Goal: Communication & Community: Share content

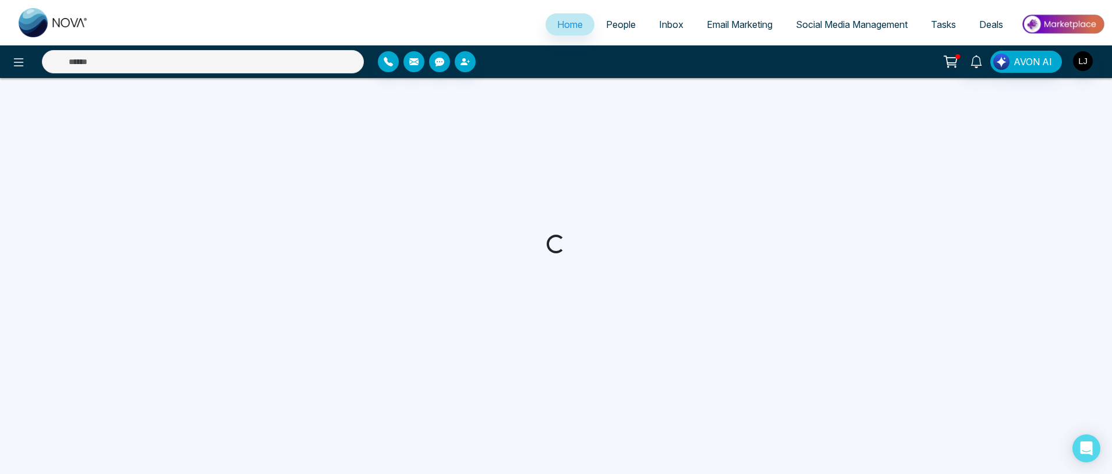
select select "*"
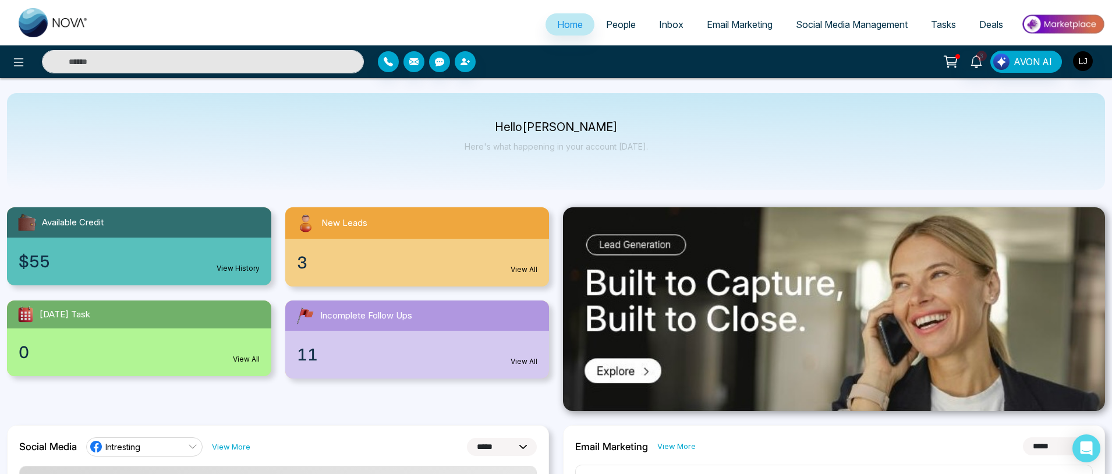
click at [618, 23] on span "People" at bounding box center [621, 25] width 30 height 12
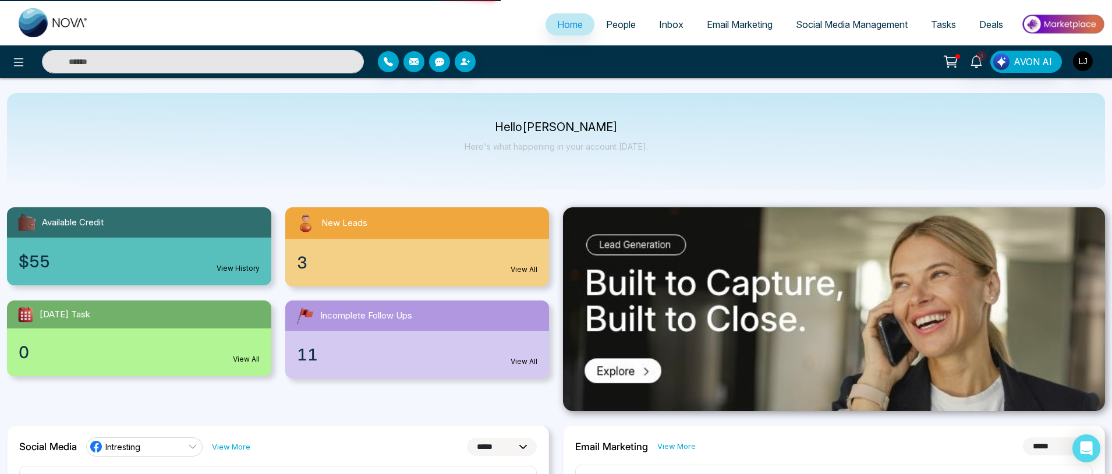
click at [745, 26] on span "Email Marketing" at bounding box center [740, 25] width 66 height 12
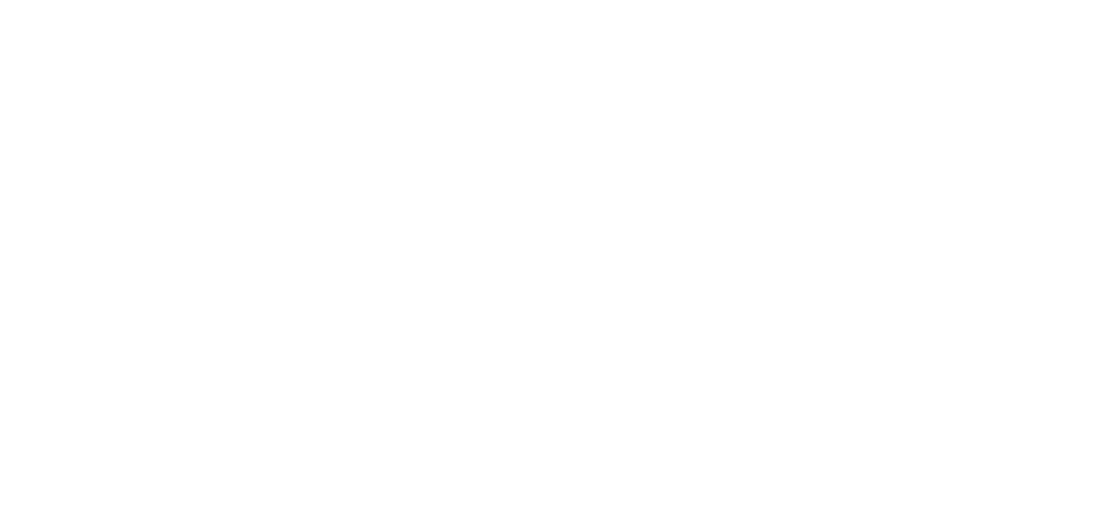
select select "*"
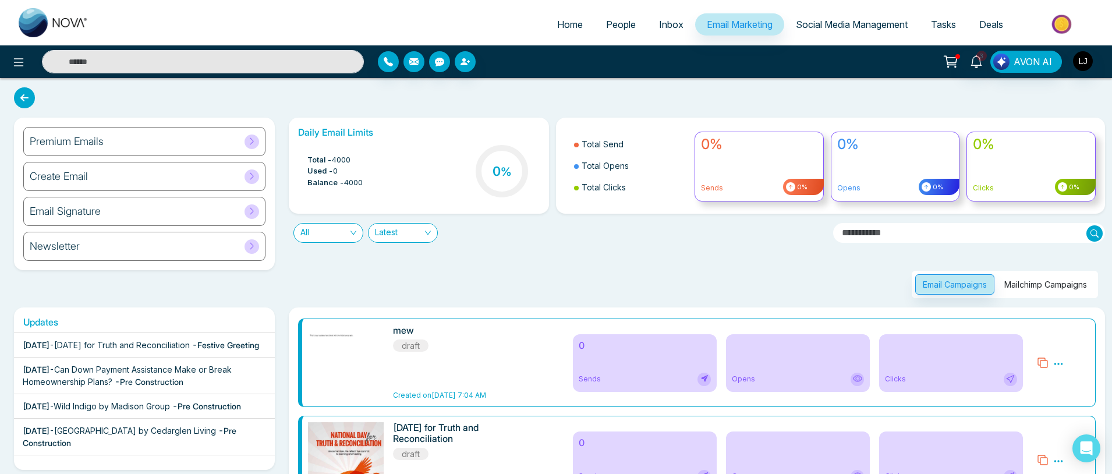
click at [116, 183] on div "Create Email" at bounding box center [144, 176] width 242 height 29
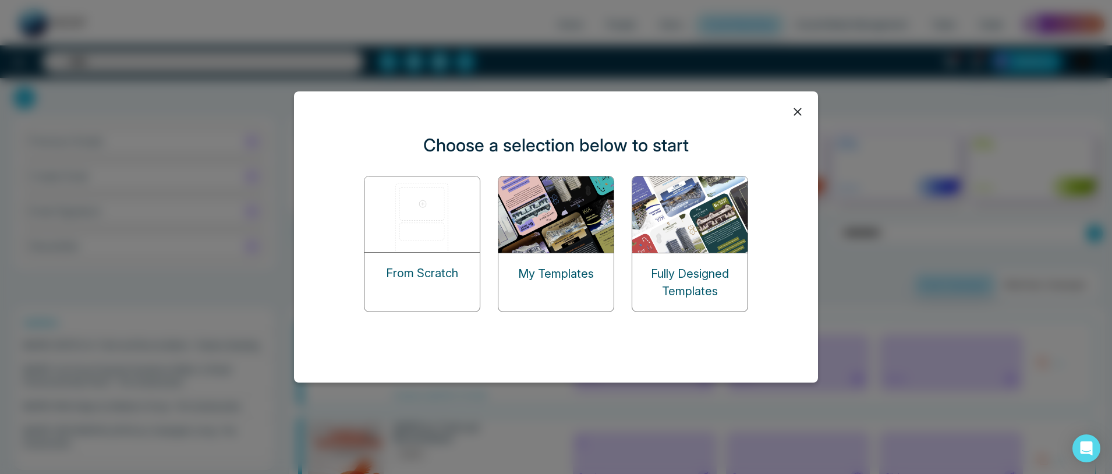
click at [414, 231] on img at bounding box center [422, 214] width 116 height 76
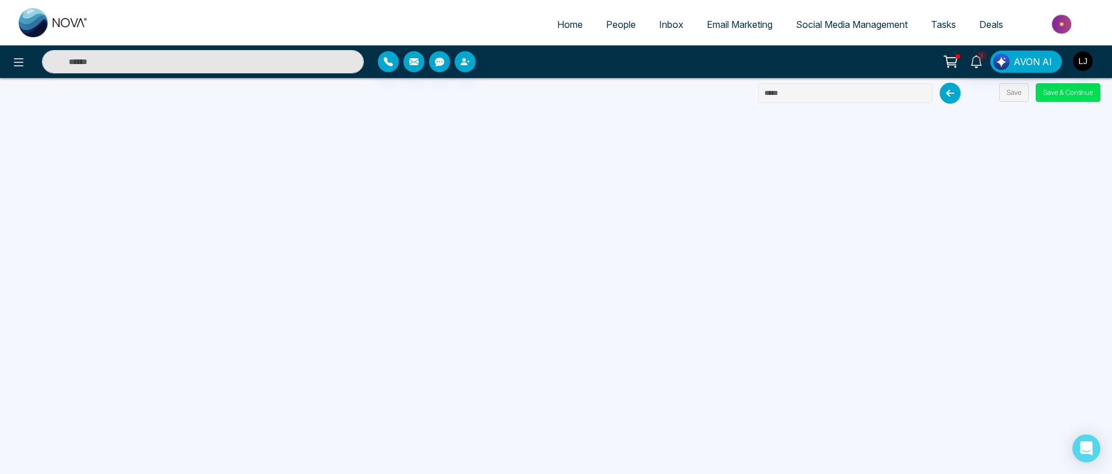
click at [800, 94] on input "text" at bounding box center [845, 93] width 175 height 20
type input "**********"
click at [1045, 91] on button "Save & Continue" at bounding box center [1067, 92] width 65 height 19
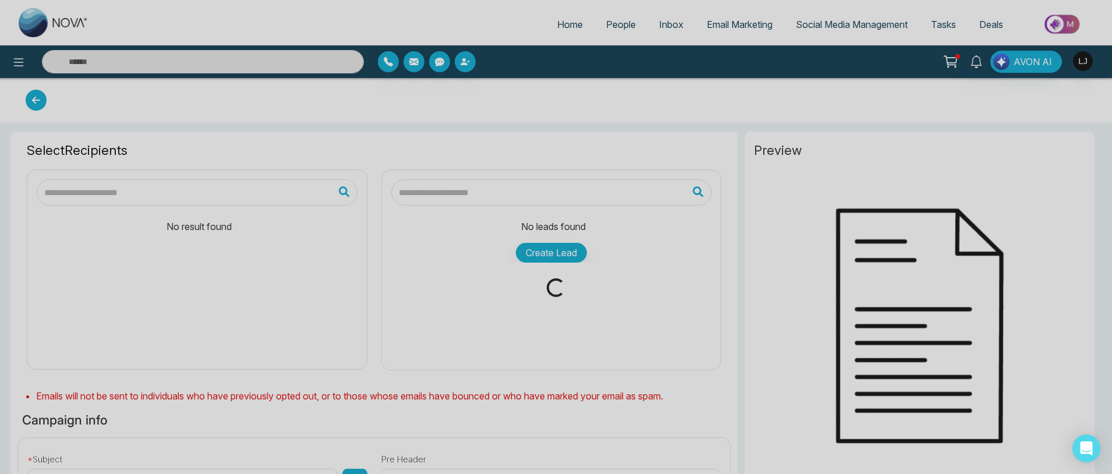
type input "**********"
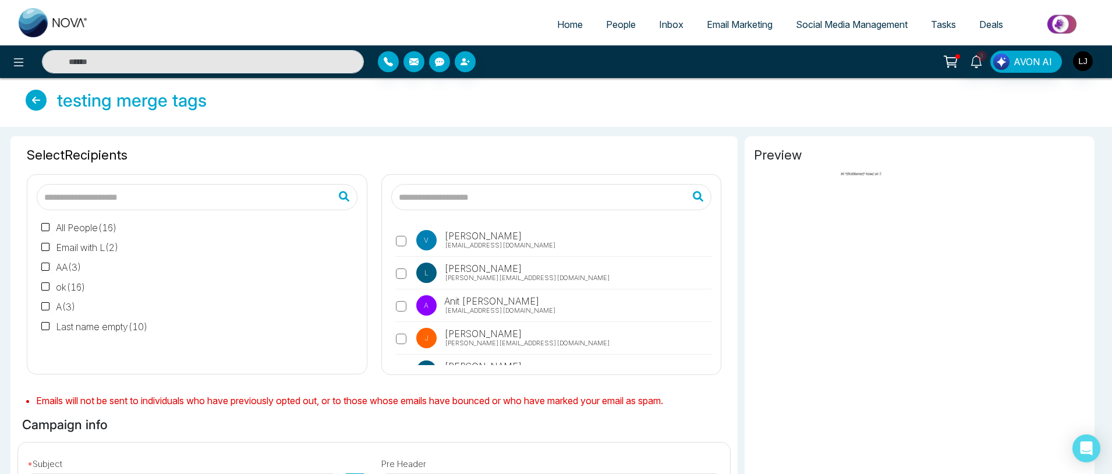
click at [493, 205] on input "text" at bounding box center [551, 197] width 321 height 26
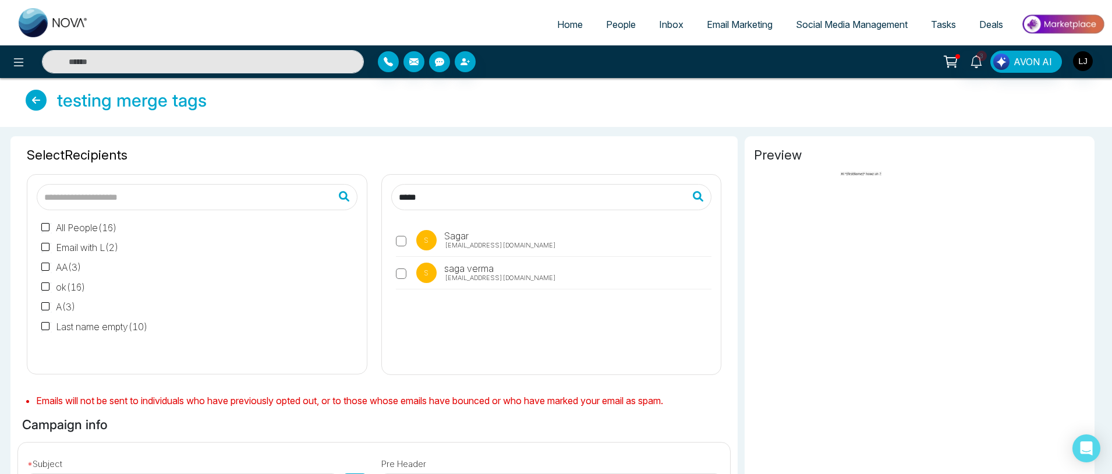
type input "*****"
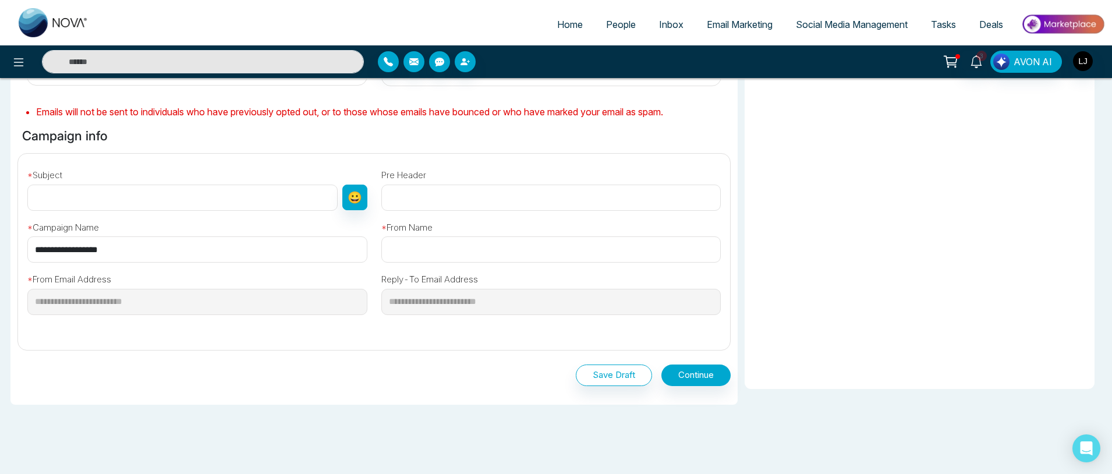
scroll to position [293, 0]
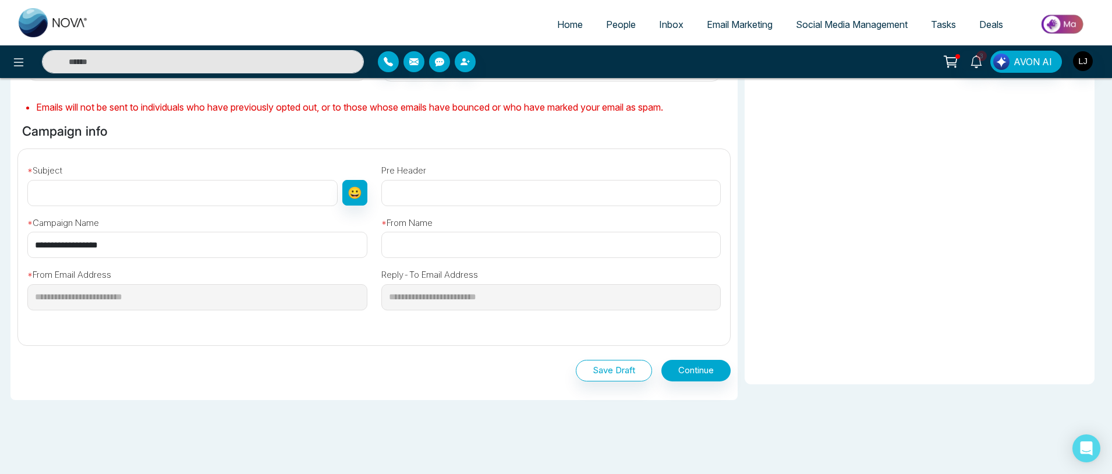
click at [185, 249] on input "**********" at bounding box center [197, 245] width 340 height 26
click at [125, 197] on input "text" at bounding box center [182, 193] width 310 height 26
paste input "**********"
type input "**********"
click at [413, 235] on input "text" at bounding box center [551, 245] width 340 height 26
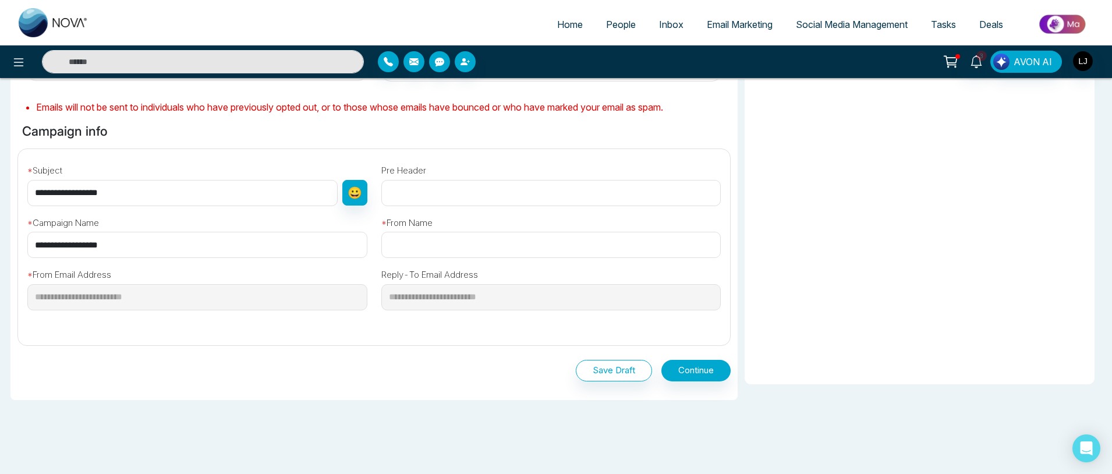
type input "**********"
click at [690, 373] on button "Continue" at bounding box center [695, 371] width 69 height 22
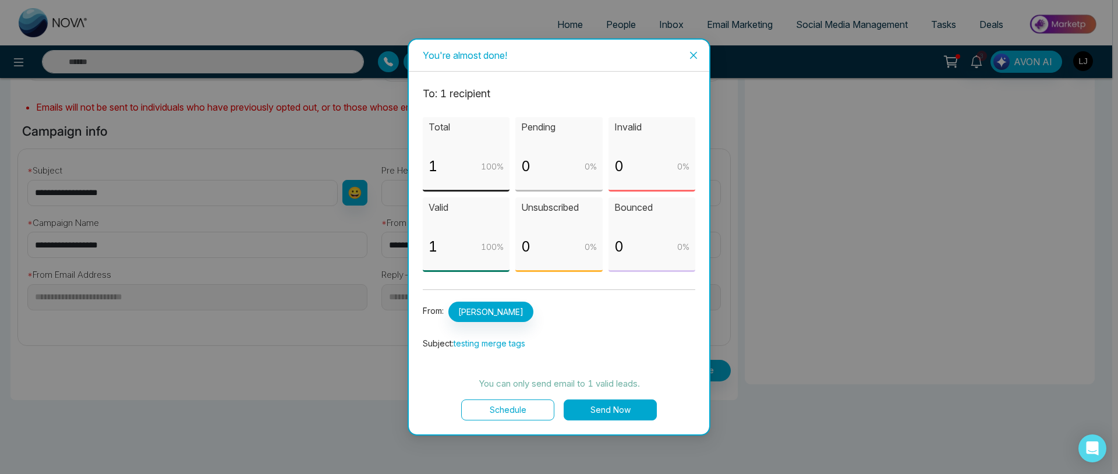
click at [601, 411] on button "Send Now" at bounding box center [609, 409] width 93 height 21
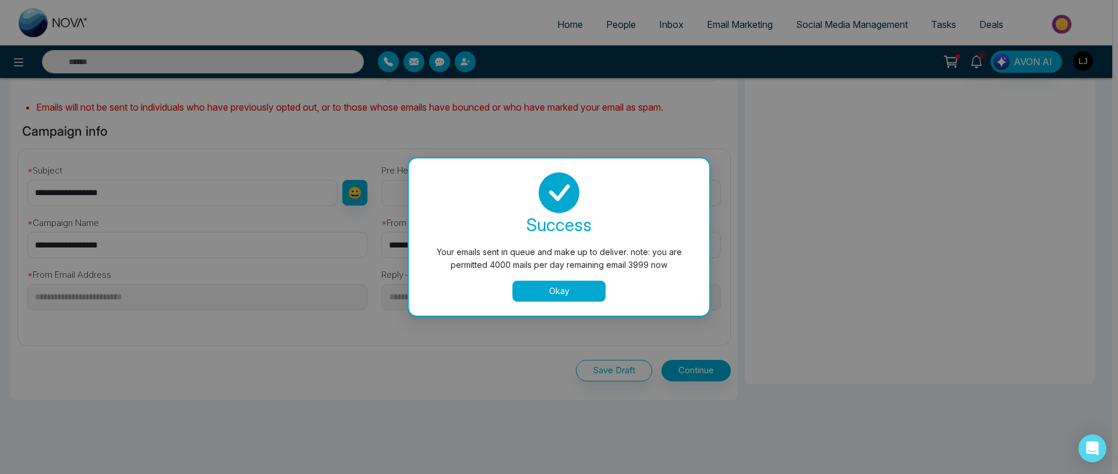
click at [570, 285] on button "Okay" at bounding box center [558, 291] width 93 height 21
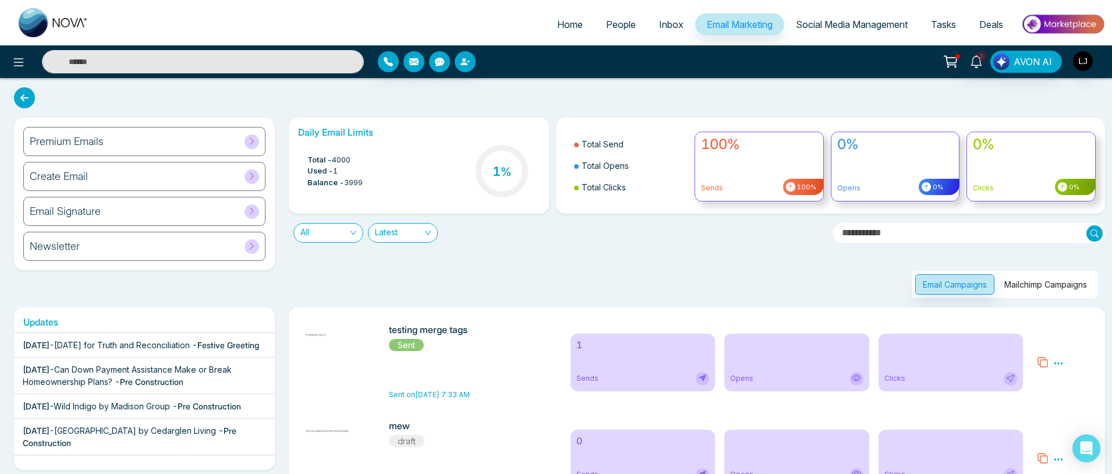
click at [606, 24] on span "People" at bounding box center [621, 25] width 30 height 12
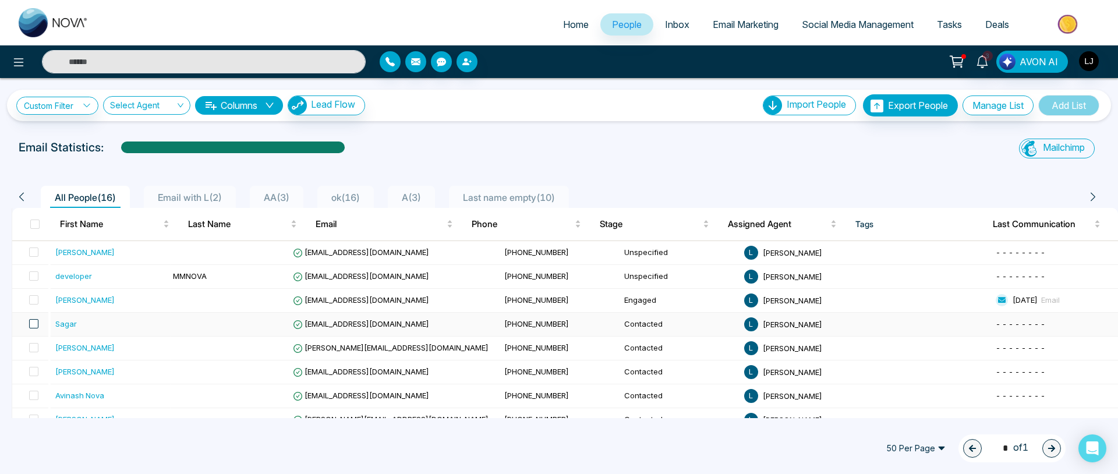
click at [30, 321] on span at bounding box center [33, 323] width 9 height 9
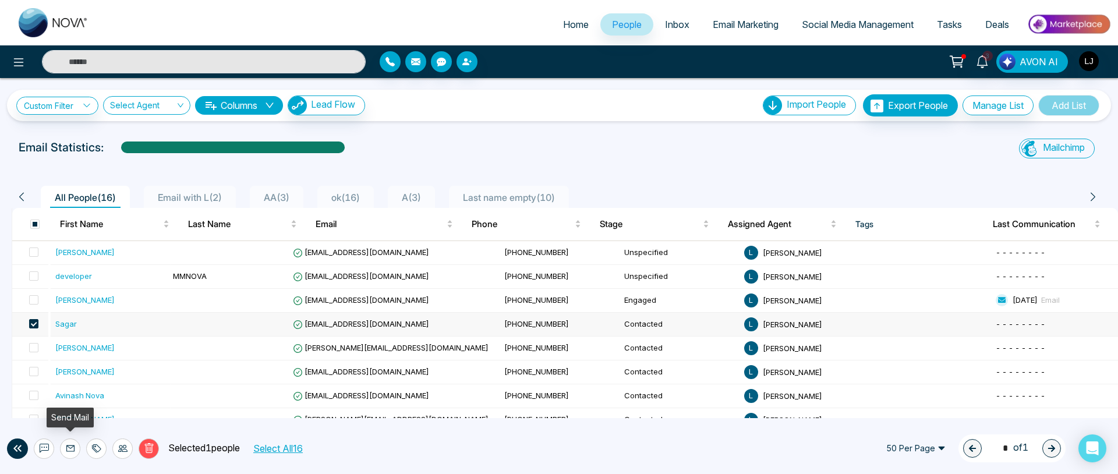
click at [64, 452] on button at bounding box center [70, 448] width 20 height 20
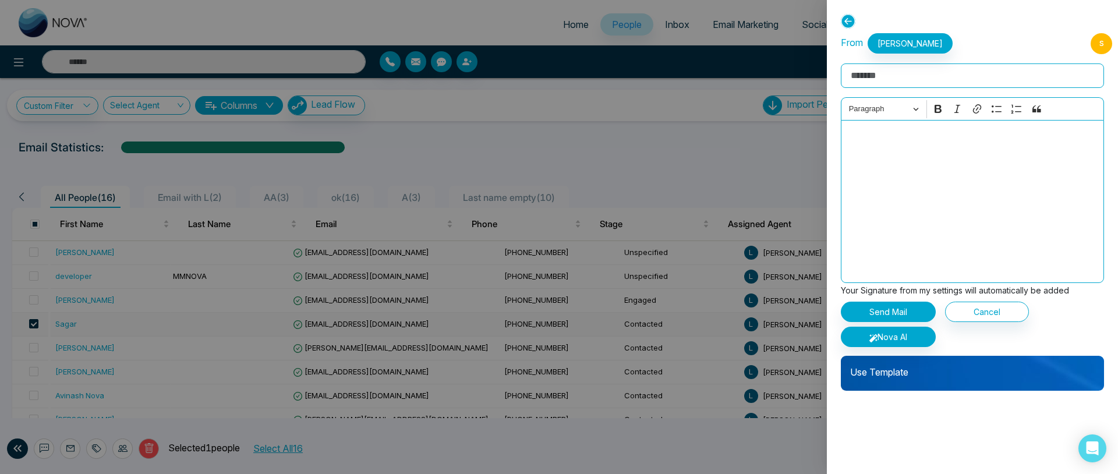
click at [907, 367] on p "Use Template" at bounding box center [971, 367] width 263 height 23
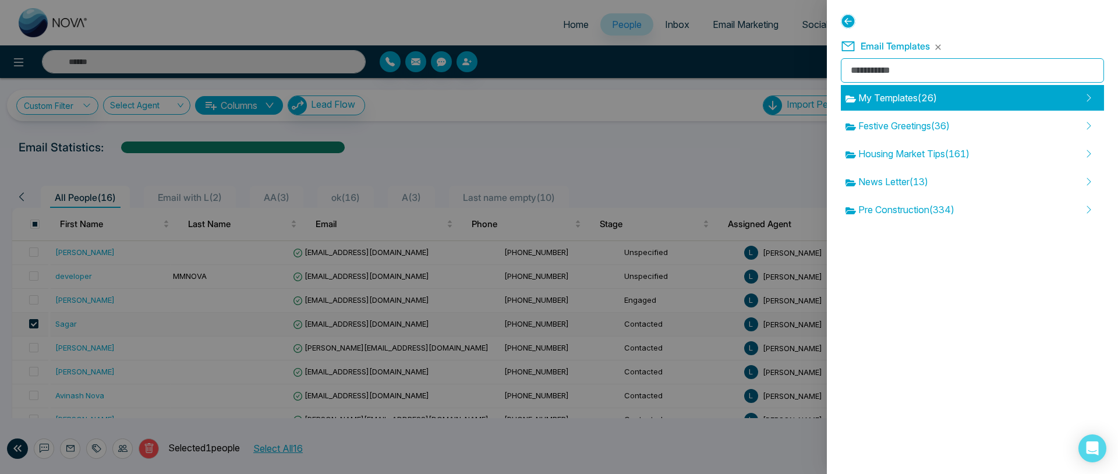
click at [911, 109] on div "My Templates ( 26 )" at bounding box center [971, 98] width 263 height 26
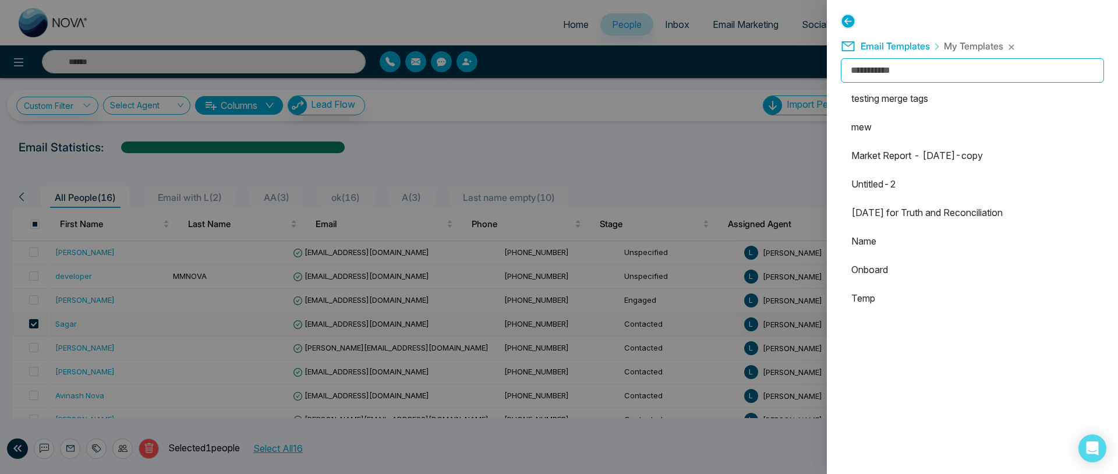
click at [911, 109] on li "testing merge tags" at bounding box center [971, 99] width 263 height 26
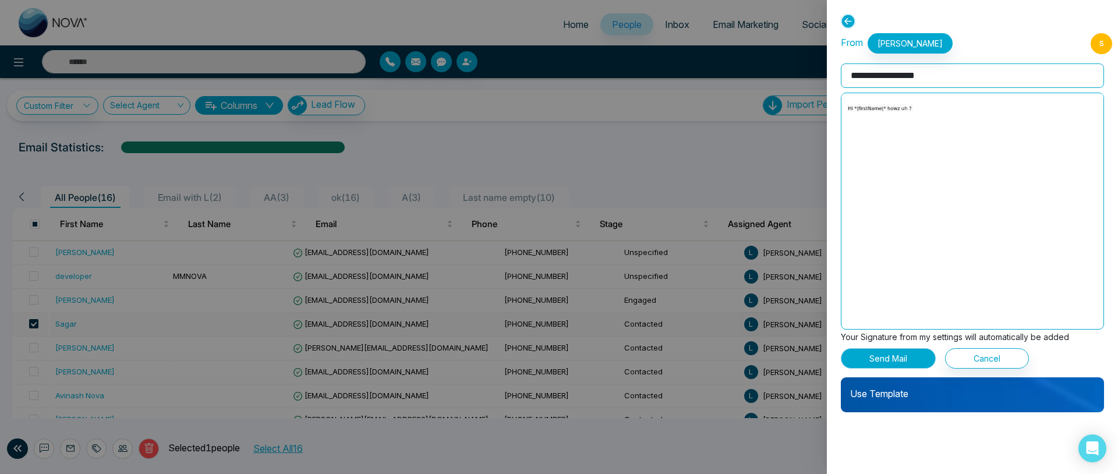
click at [890, 364] on button "Send Mail" at bounding box center [887, 358] width 95 height 20
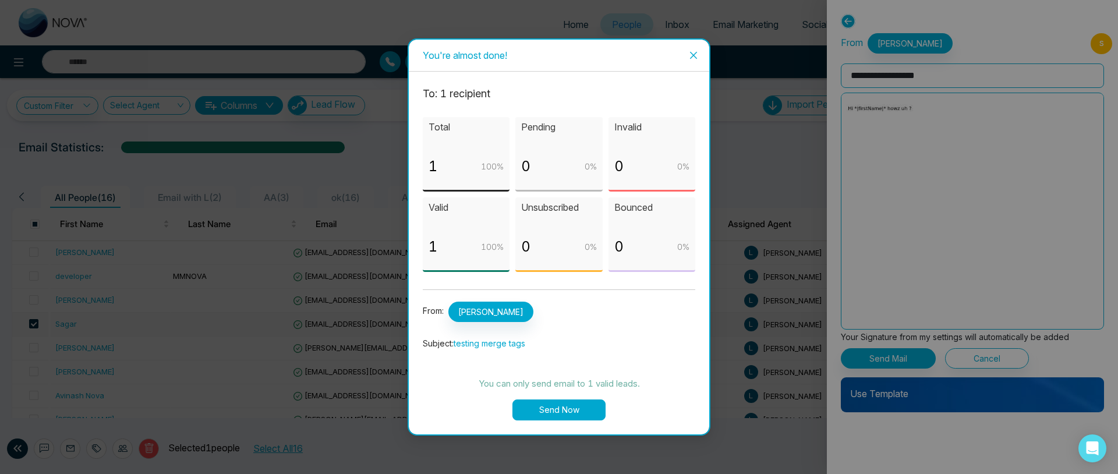
click at [562, 402] on button "Send Now" at bounding box center [558, 409] width 93 height 21
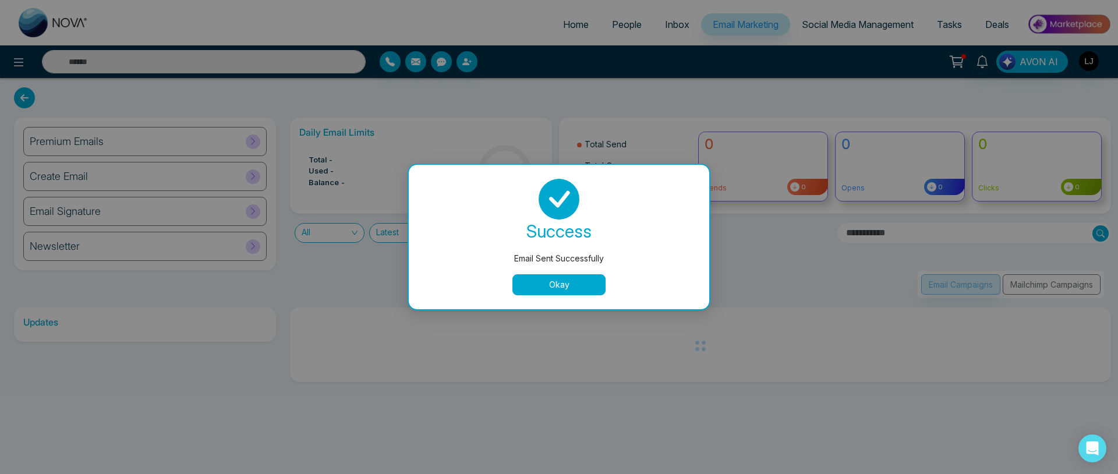
click at [538, 283] on button "Okay" at bounding box center [558, 284] width 93 height 21
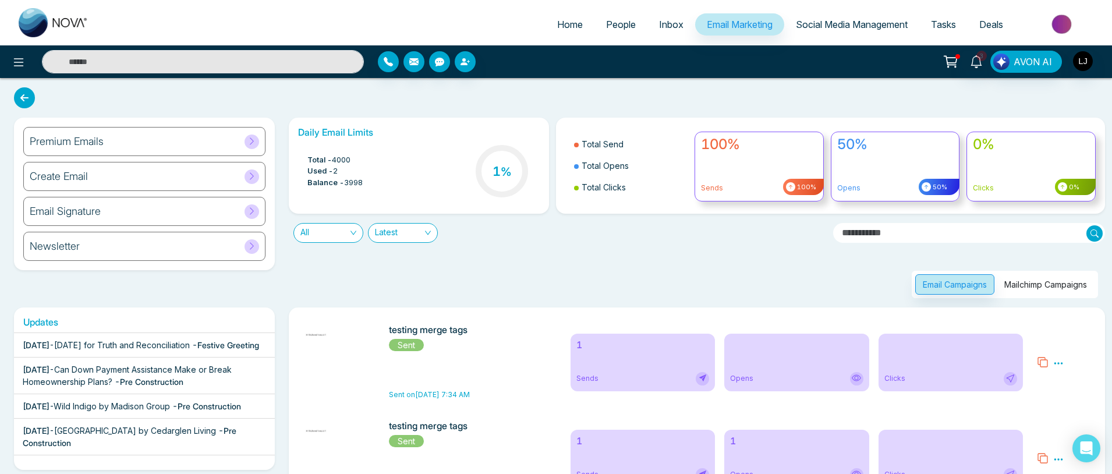
click at [615, 36] on li "People" at bounding box center [620, 25] width 53 height 24
click at [611, 25] on span "People" at bounding box center [621, 25] width 30 height 12
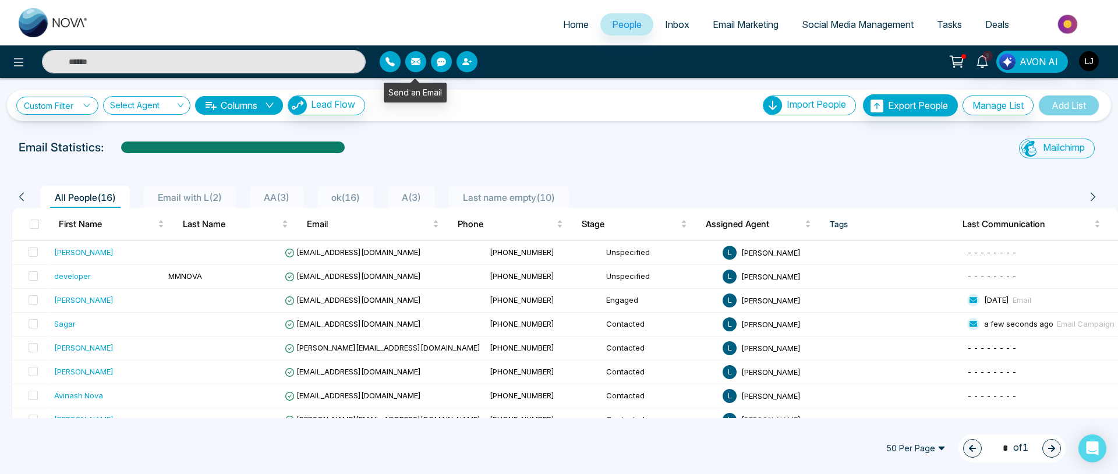
click at [421, 65] on button "button" at bounding box center [415, 61] width 21 height 21
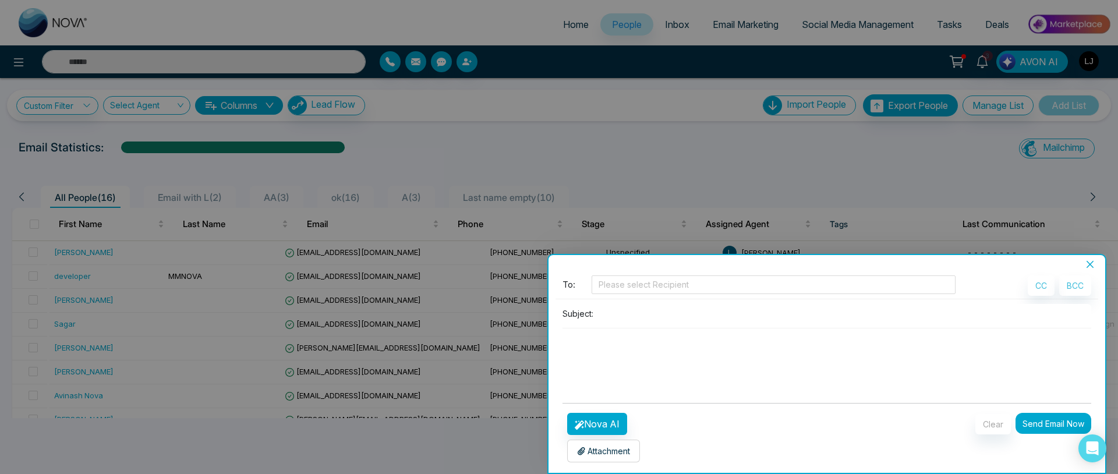
click at [678, 375] on textarea at bounding box center [826, 356] width 528 height 56
type textarea "*"
click at [1095, 264] on button "Close" at bounding box center [1089, 264] width 16 height 10
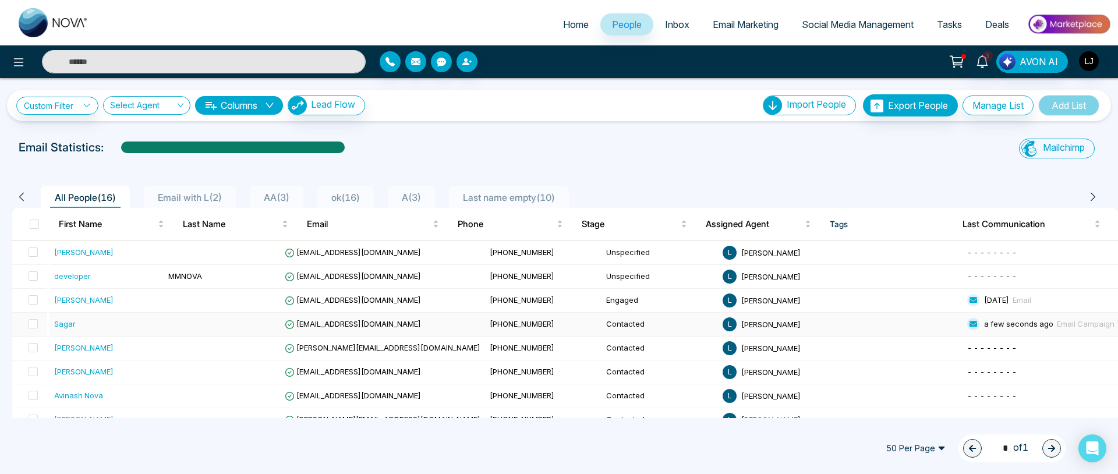
click at [63, 323] on div "Sagar" at bounding box center [65, 324] width 22 height 12
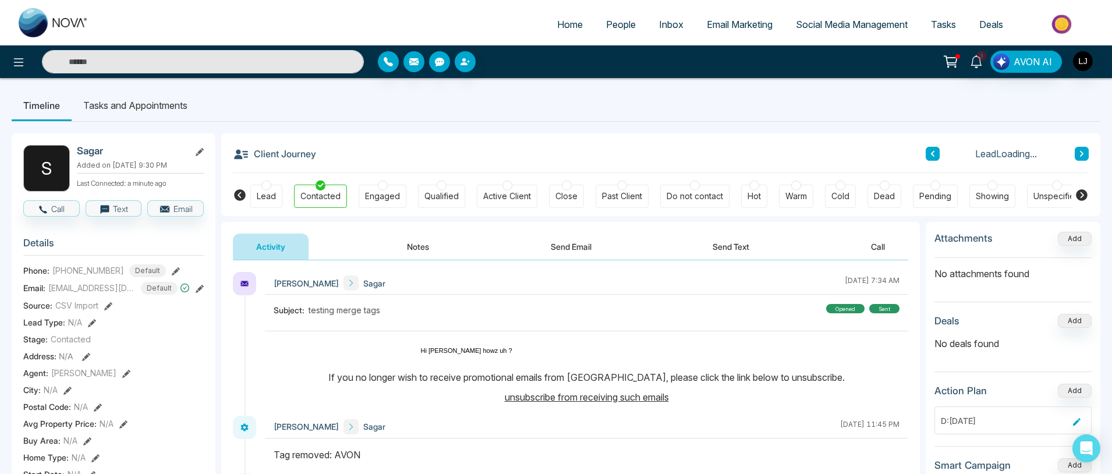
click at [586, 250] on button "Send Email" at bounding box center [570, 246] width 87 height 26
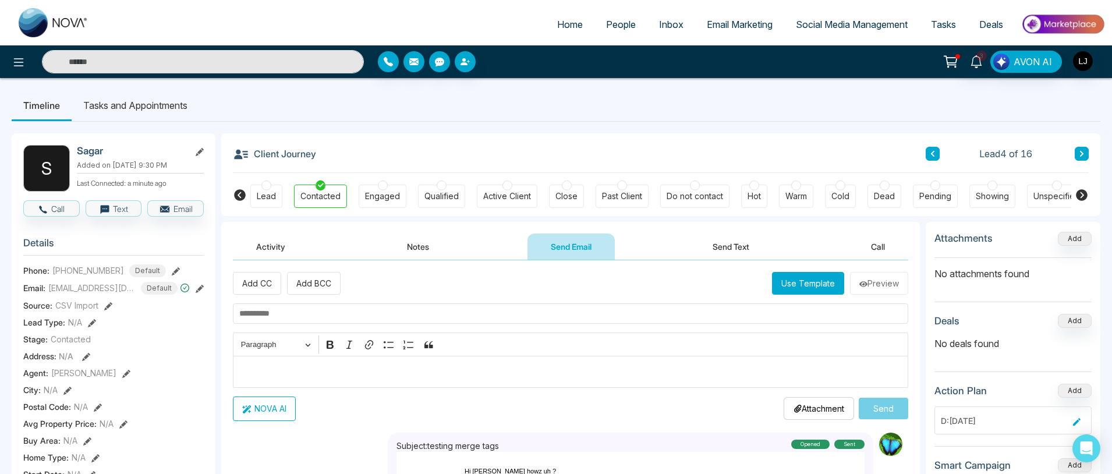
click at [375, 366] on p "Editor editing area: main" at bounding box center [570, 371] width 663 height 14
click at [804, 288] on button "Use Template" at bounding box center [808, 283] width 72 height 23
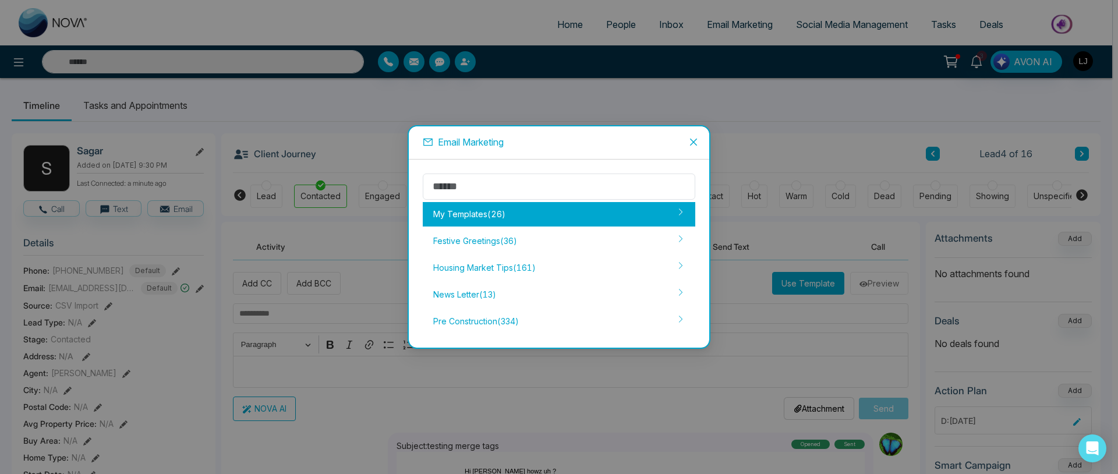
click at [495, 218] on div "My Templates ( 26 )" at bounding box center [559, 214] width 272 height 24
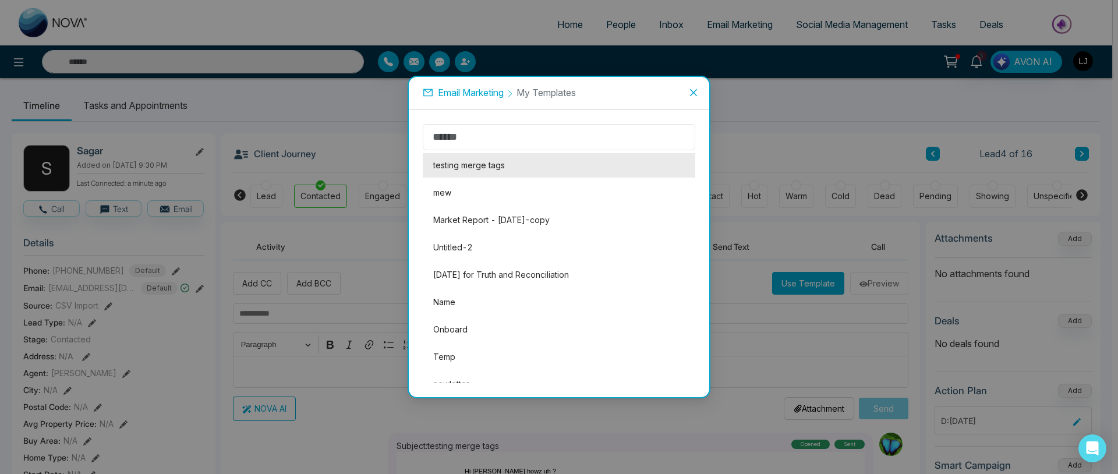
click at [492, 162] on li "testing merge tags" at bounding box center [559, 165] width 272 height 24
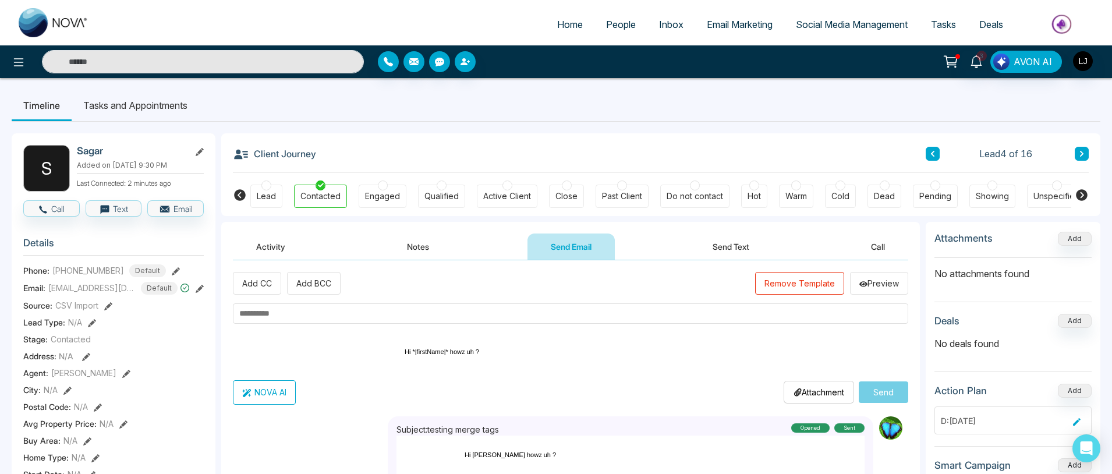
click at [675, 306] on input "text" at bounding box center [570, 313] width 675 height 20
type input "**********"
click at [903, 391] on button "Send" at bounding box center [883, 392] width 49 height 22
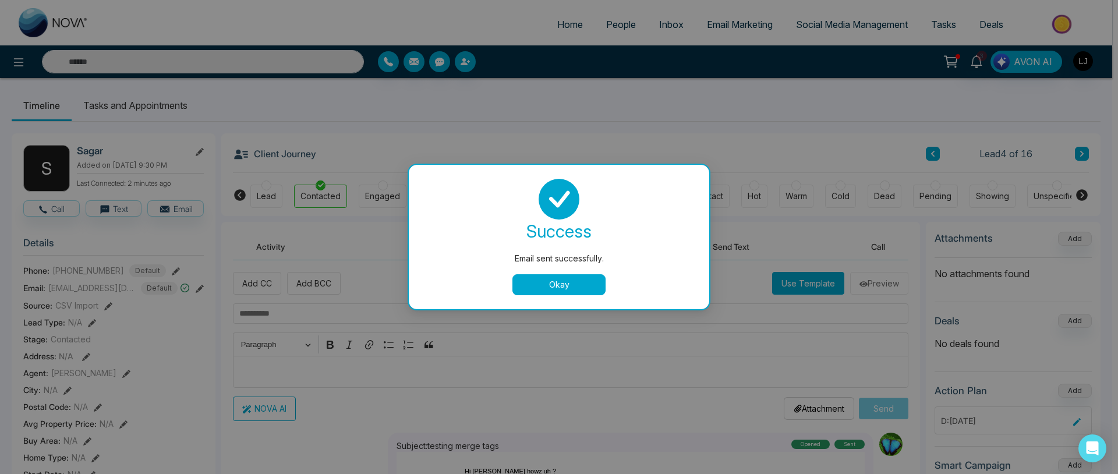
click at [550, 283] on button "Okay" at bounding box center [558, 284] width 93 height 21
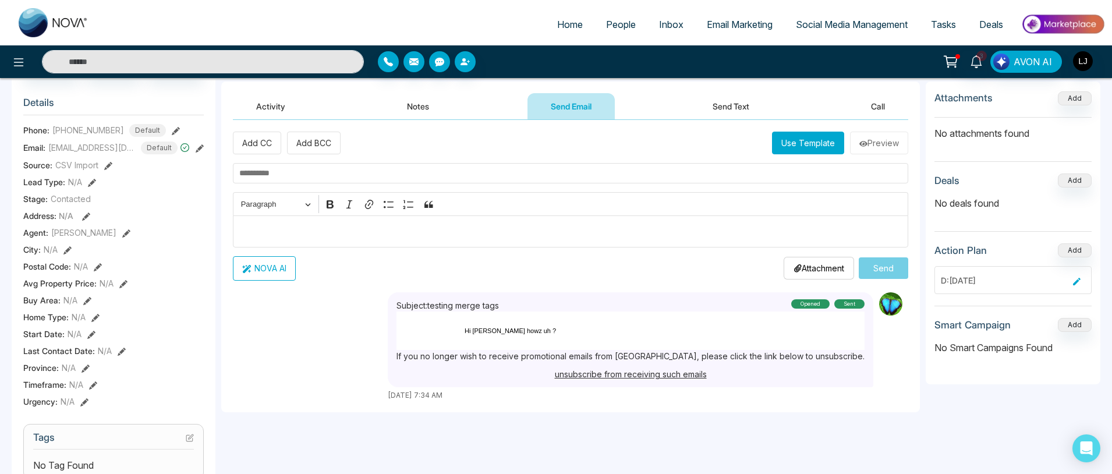
scroll to position [170, 0]
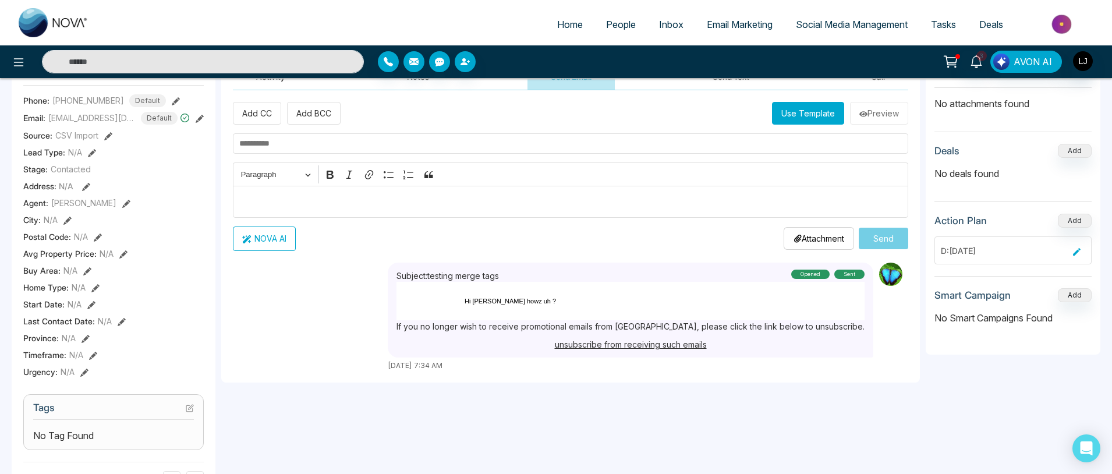
click at [893, 411] on div "**********" at bounding box center [570, 412] width 698 height 721
click at [785, 107] on button "Use Template" at bounding box center [808, 113] width 72 height 23
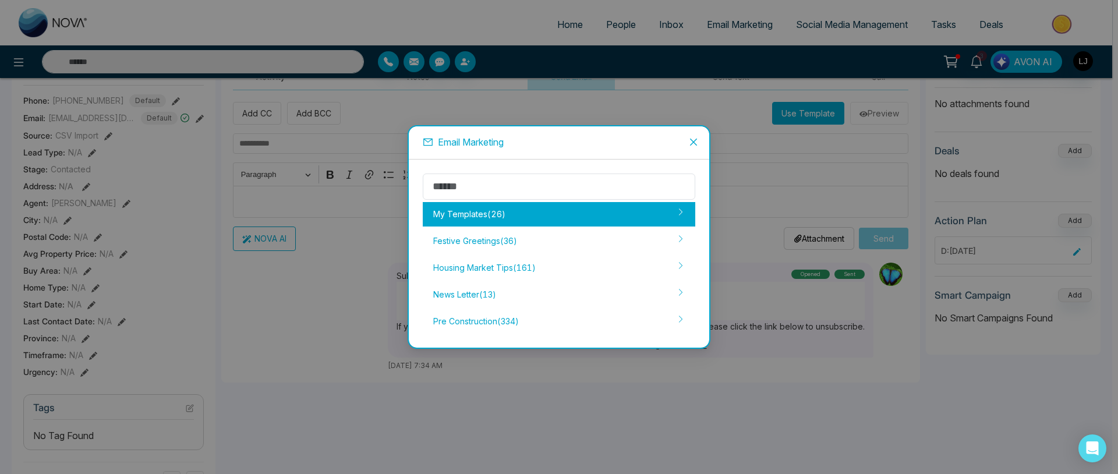
click at [520, 217] on div "My Templates ( 26 )" at bounding box center [559, 214] width 272 height 24
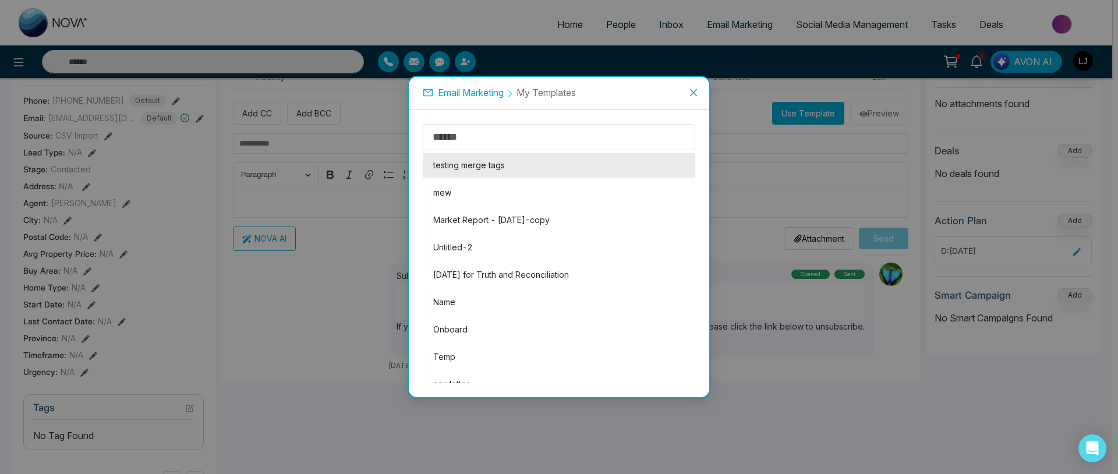
click at [483, 175] on li "testing merge tags" at bounding box center [559, 165] width 272 height 24
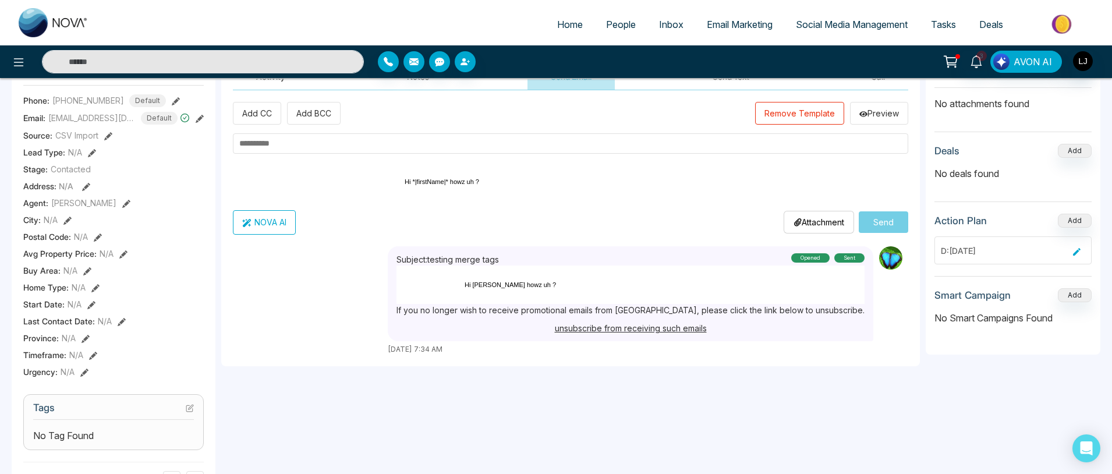
click at [377, 145] on input "text" at bounding box center [570, 143] width 675 height 20
click at [251, 144] on input "**********" at bounding box center [570, 143] width 675 height 20
type input "**********"
click at [885, 218] on button "Send" at bounding box center [883, 222] width 49 height 22
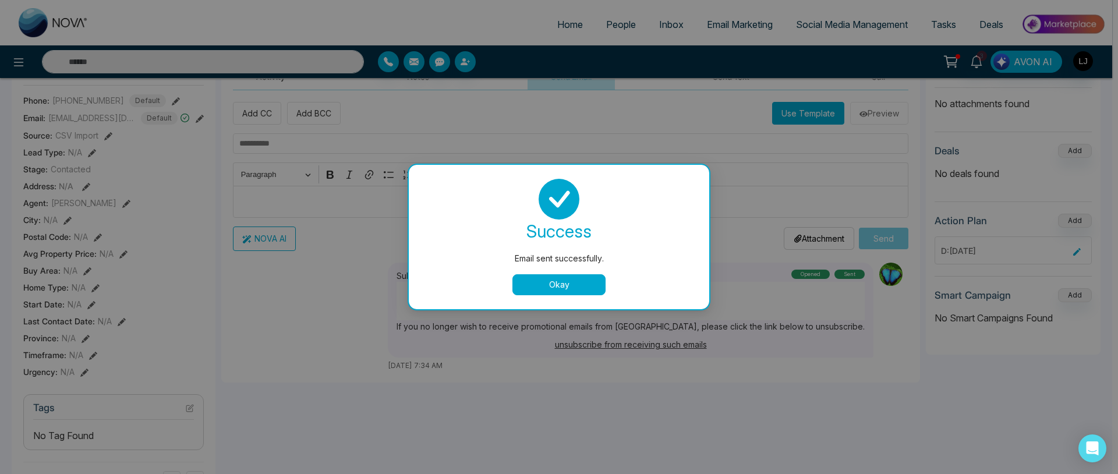
click at [577, 286] on button "Okay" at bounding box center [558, 284] width 93 height 21
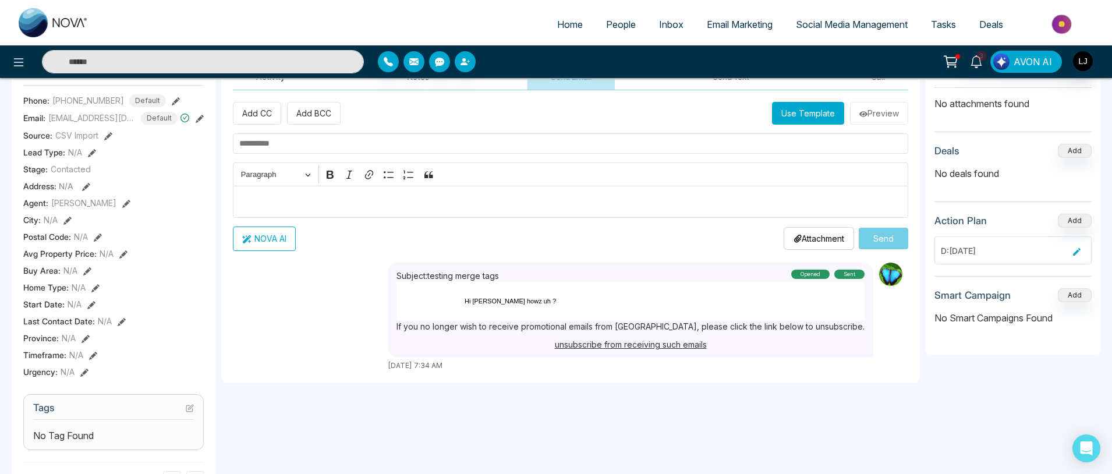
click at [606, 20] on span "People" at bounding box center [621, 25] width 30 height 12
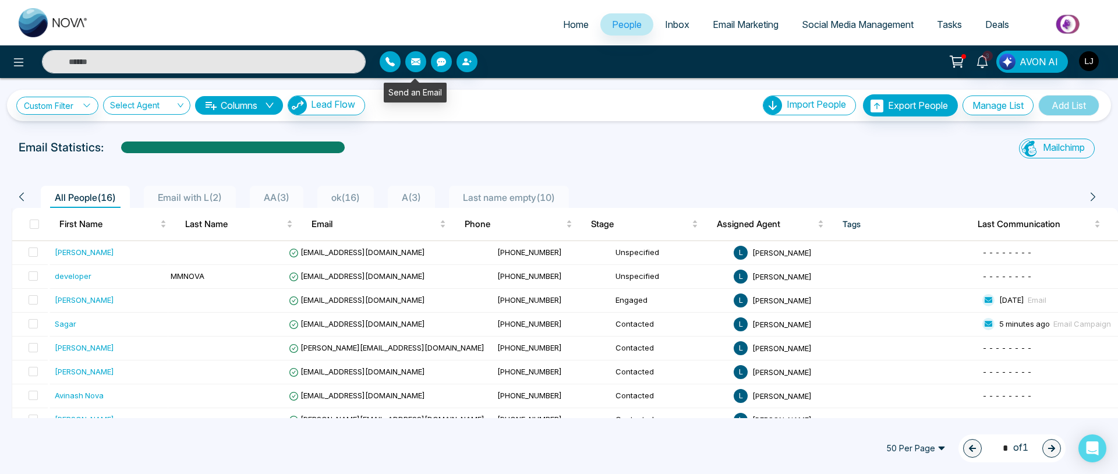
click at [419, 61] on icon "button" at bounding box center [415, 61] width 9 height 7
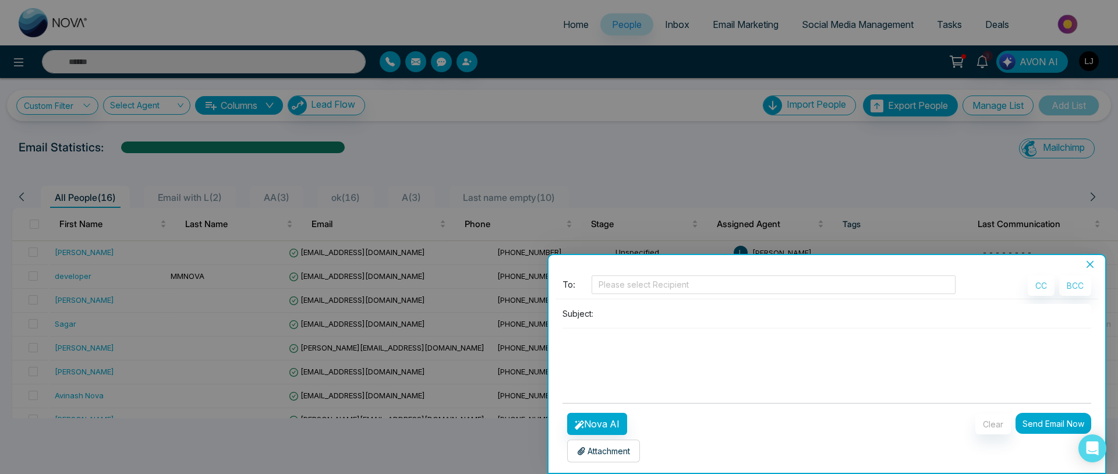
click at [1094, 261] on icon "close" at bounding box center [1089, 264] width 9 height 9
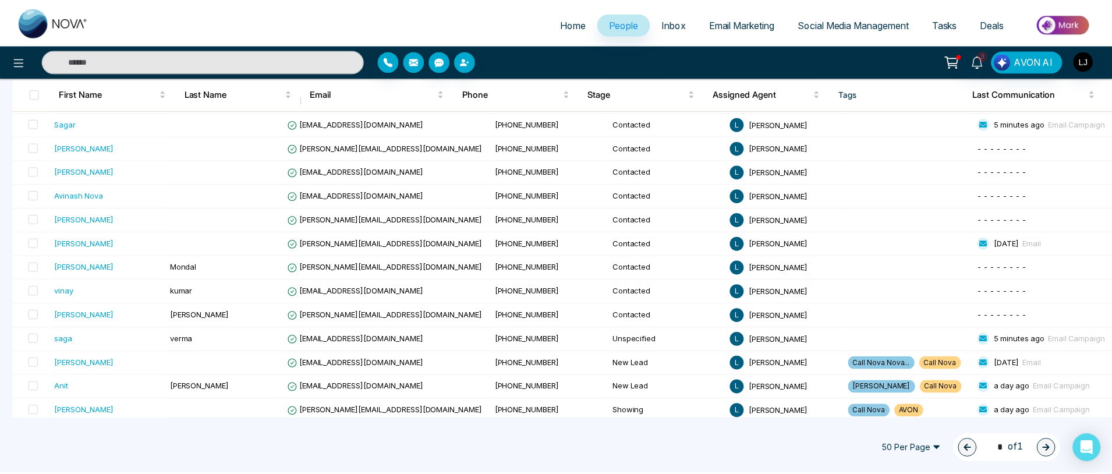
scroll to position [205, 0]
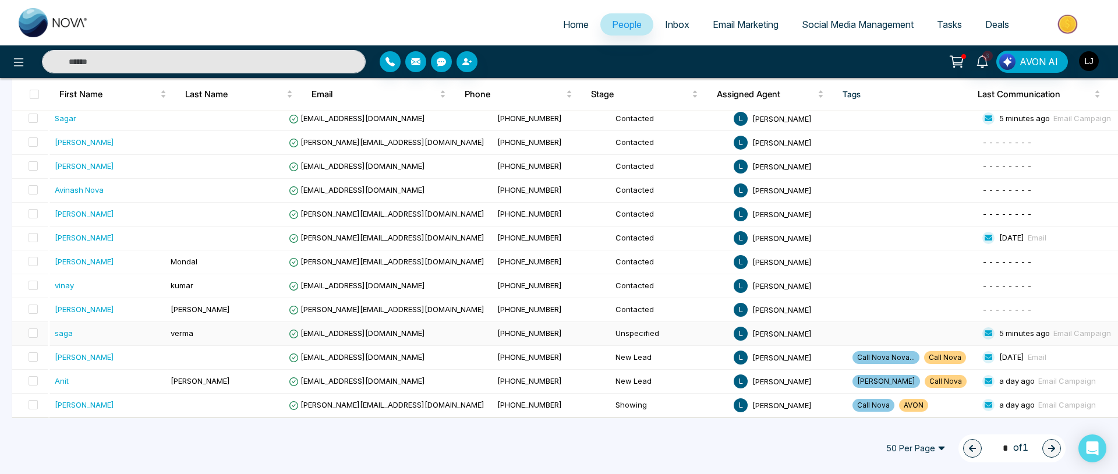
click at [63, 336] on div "saga" at bounding box center [64, 333] width 18 height 12
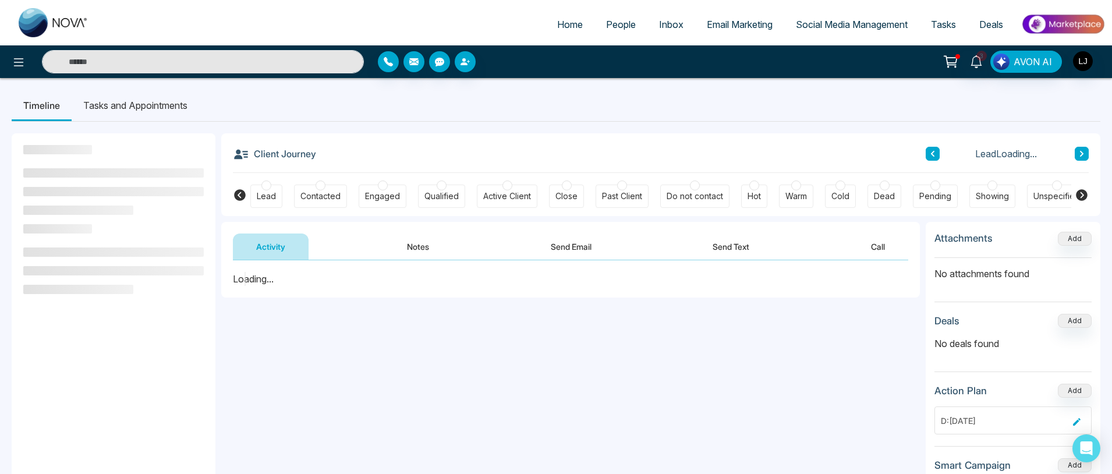
click at [581, 250] on button "Send Email" at bounding box center [570, 246] width 87 height 26
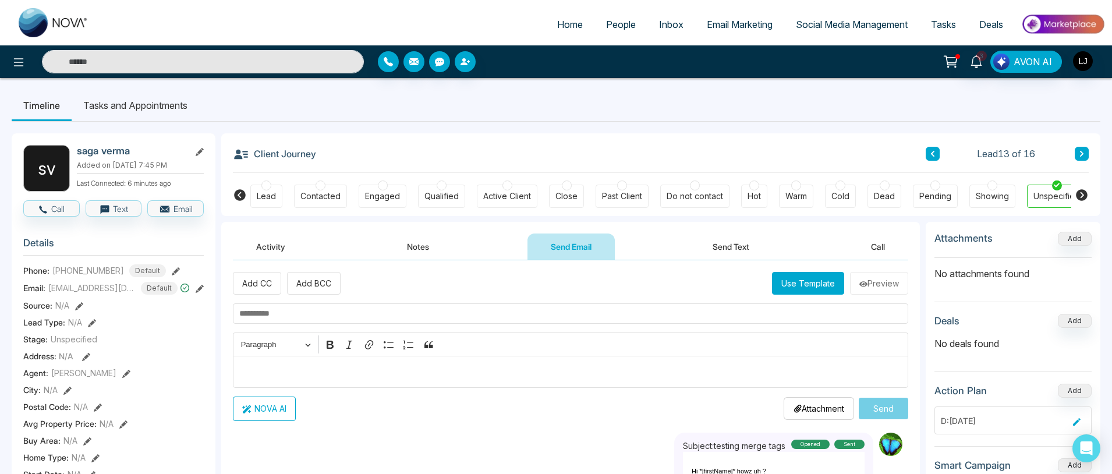
click at [810, 282] on button "Use Template" at bounding box center [808, 283] width 72 height 23
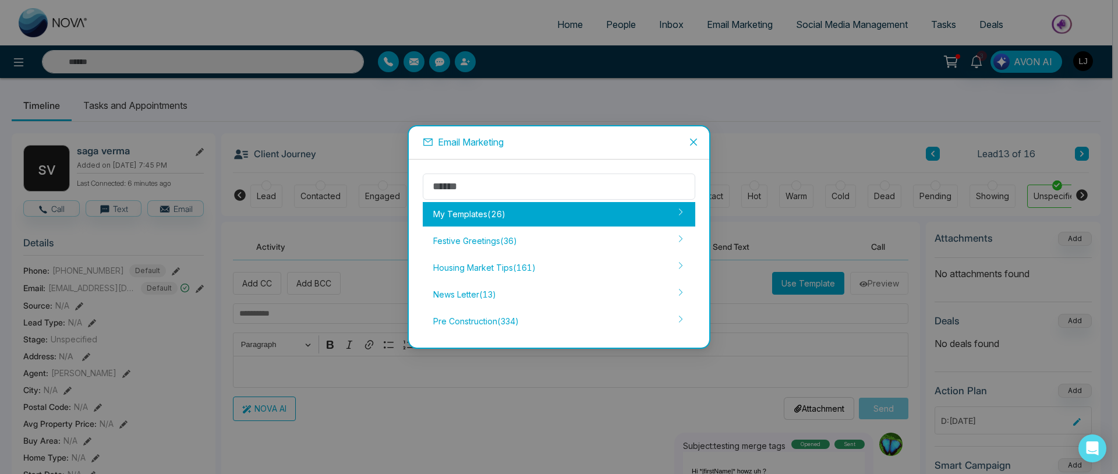
click at [526, 203] on div "My Templates ( 26 )" at bounding box center [559, 214] width 272 height 24
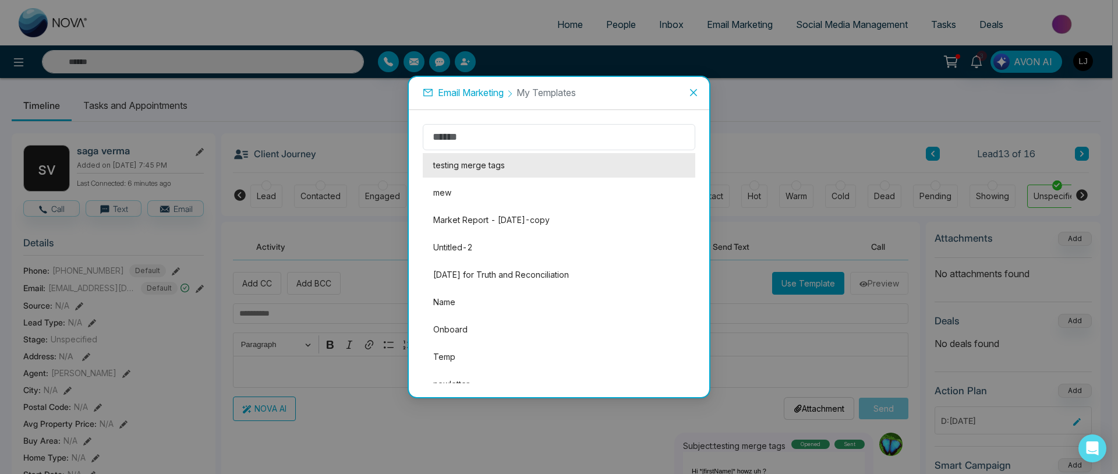
click at [449, 169] on li "testing merge tags" at bounding box center [559, 165] width 272 height 24
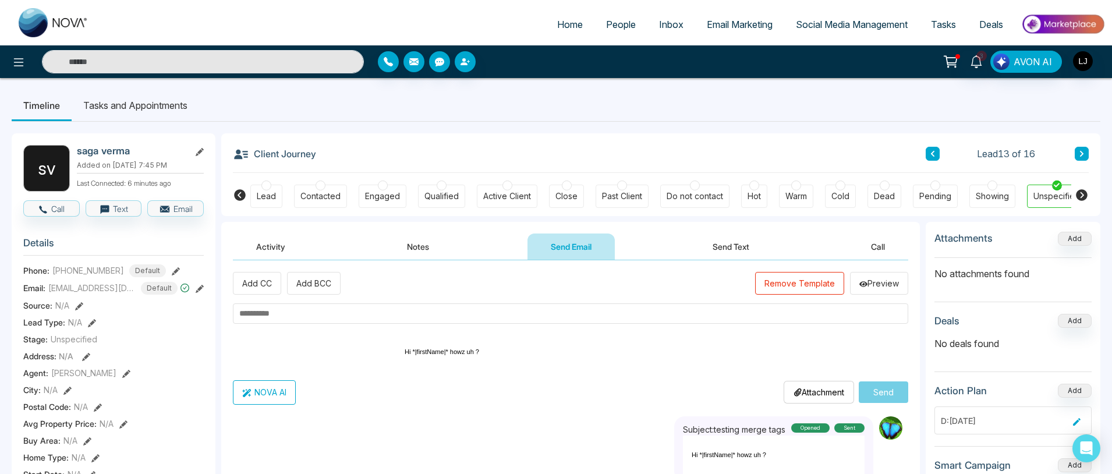
click at [373, 315] on input "text" at bounding box center [570, 313] width 675 height 20
type input "*******"
click at [877, 385] on button "Send" at bounding box center [883, 392] width 49 height 22
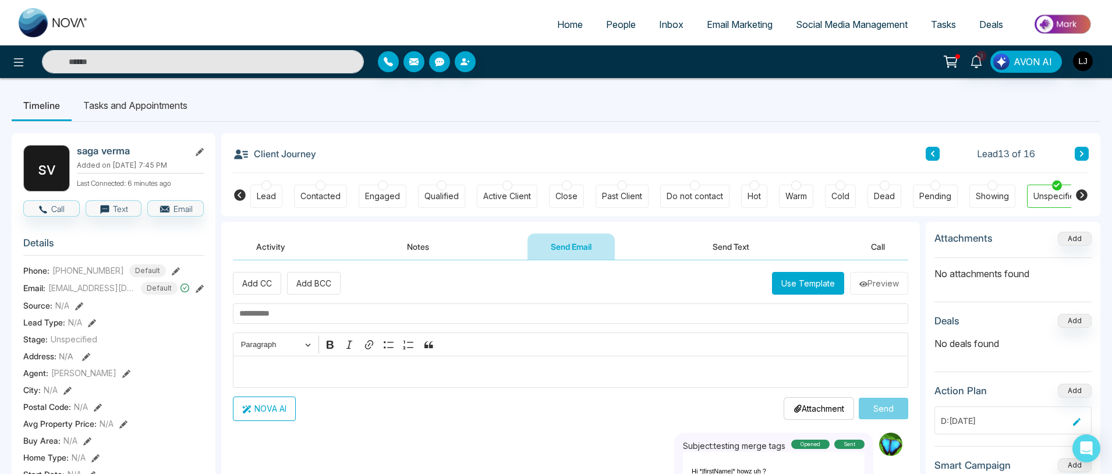
click at [360, 317] on input "text" at bounding box center [570, 313] width 675 height 20
type input "*"
click at [410, 62] on icon "button" at bounding box center [413, 61] width 9 height 7
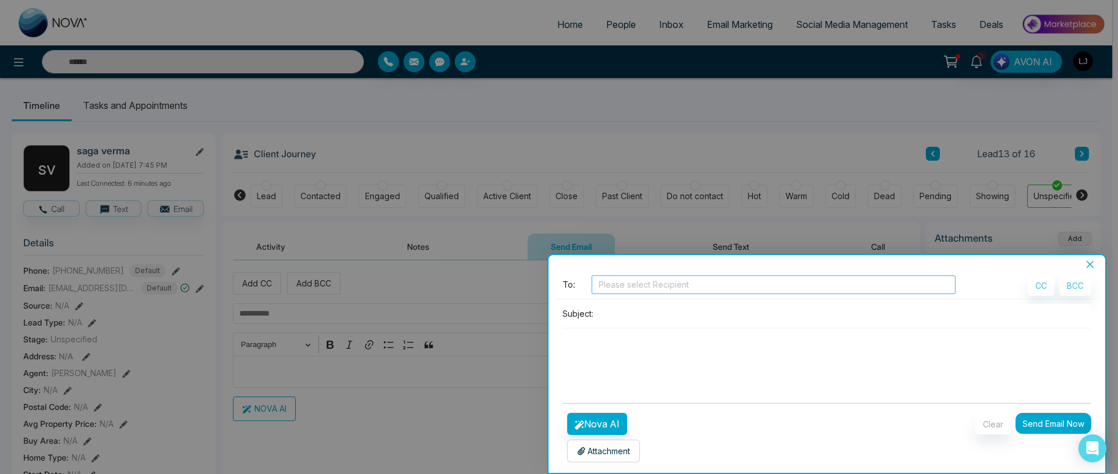
click at [694, 288] on div at bounding box center [773, 285] width 358 height 14
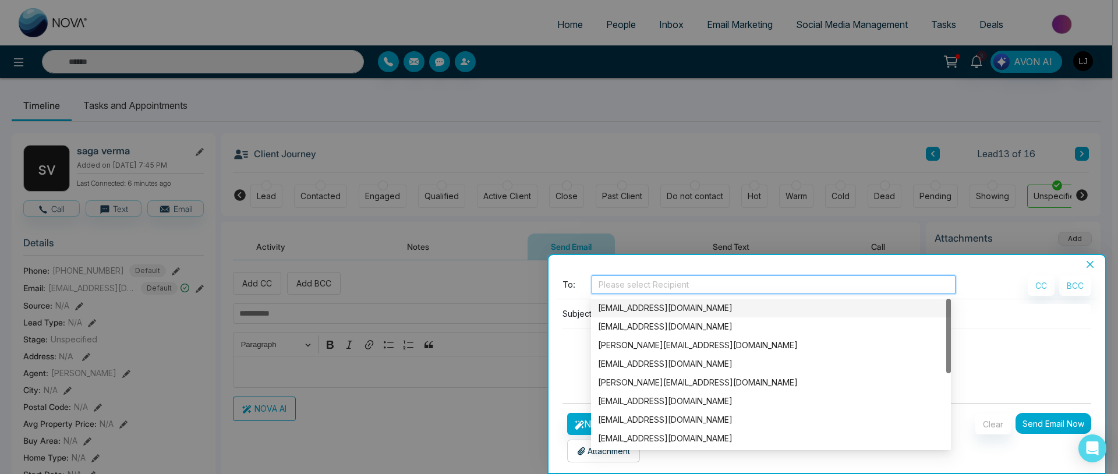
click at [658, 313] on div "[EMAIL_ADDRESS][DOMAIN_NAME]" at bounding box center [771, 307] width 346 height 13
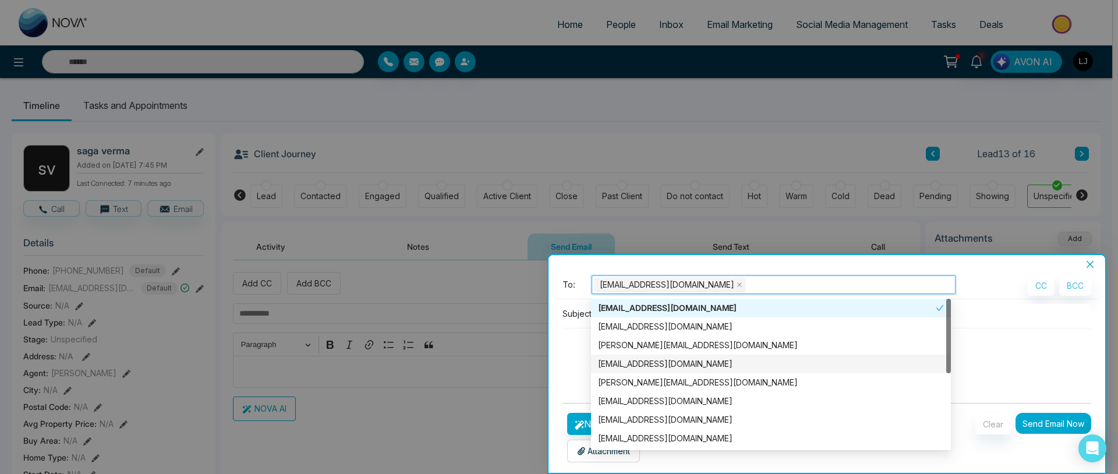
click at [583, 370] on textarea at bounding box center [826, 356] width 528 height 56
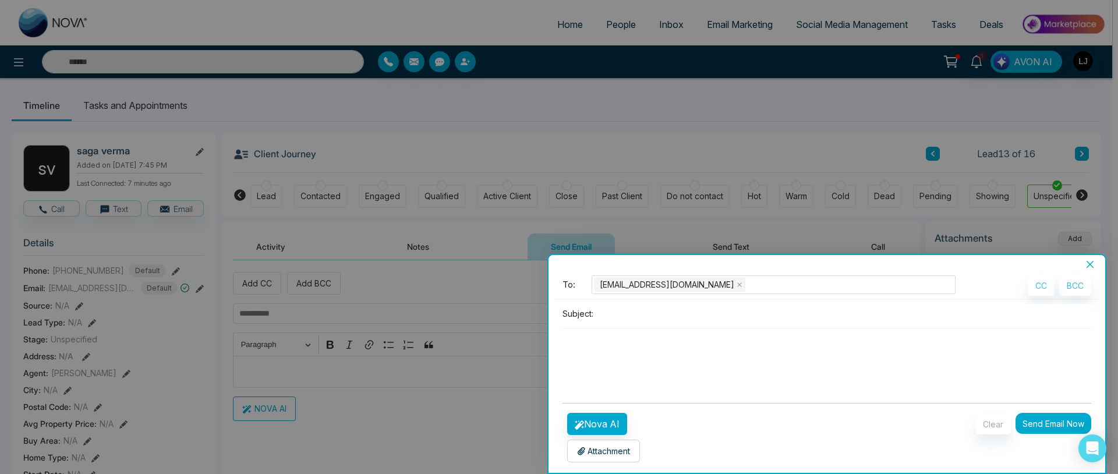
click at [630, 317] on input at bounding box center [844, 313] width 493 height 19
type input "*"
type input "*****"
click at [632, 336] on textarea at bounding box center [826, 356] width 528 height 56
type textarea "**"
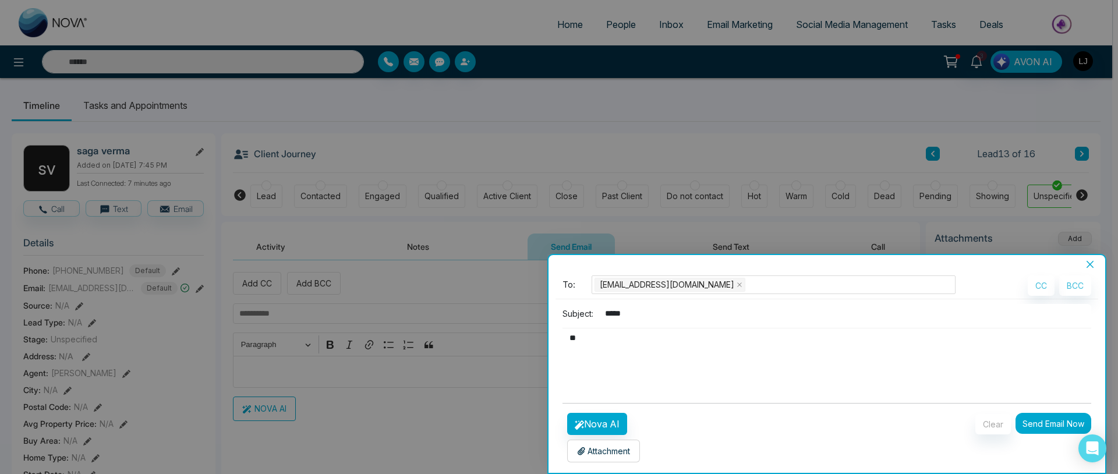
click at [1055, 421] on button "Send Email Now" at bounding box center [1053, 423] width 76 height 21
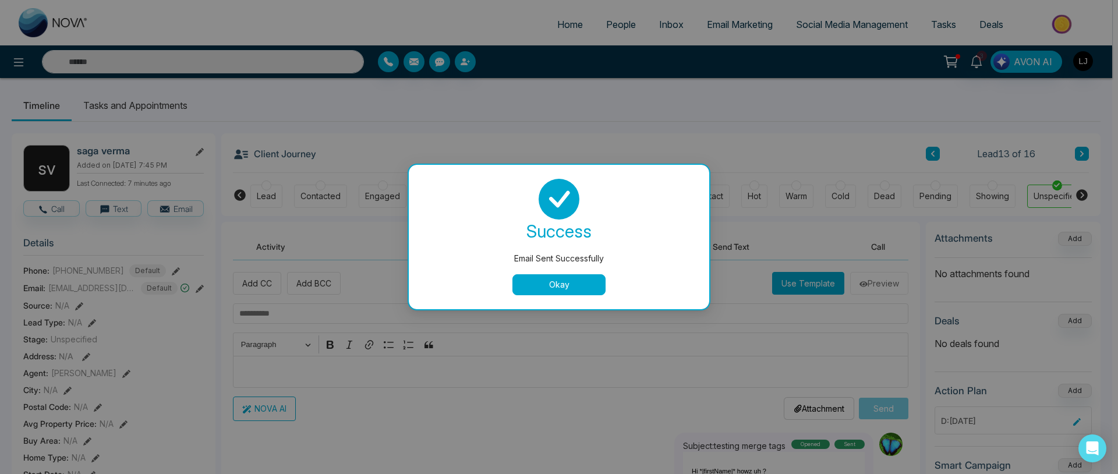
click at [579, 281] on button "Okay" at bounding box center [558, 284] width 93 height 21
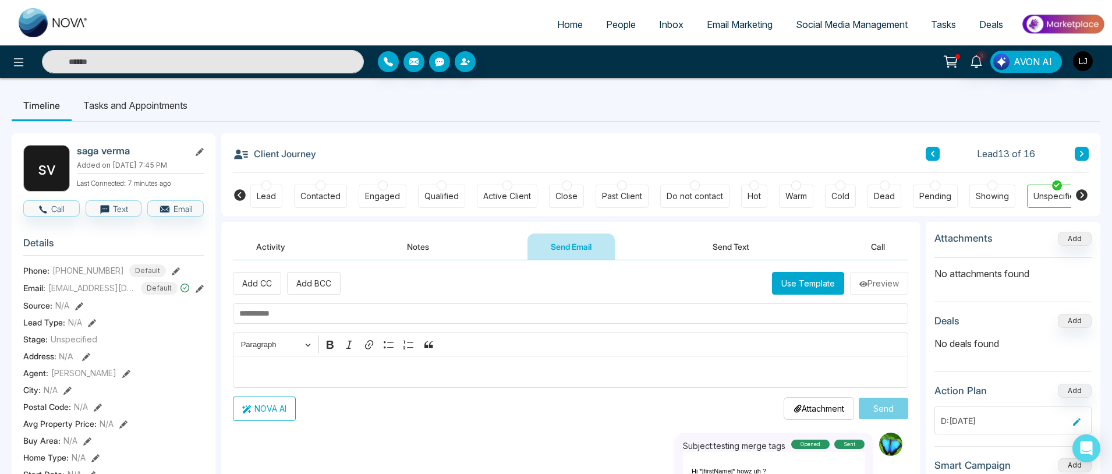
click at [786, 272] on button "Use Template" at bounding box center [808, 283] width 72 height 23
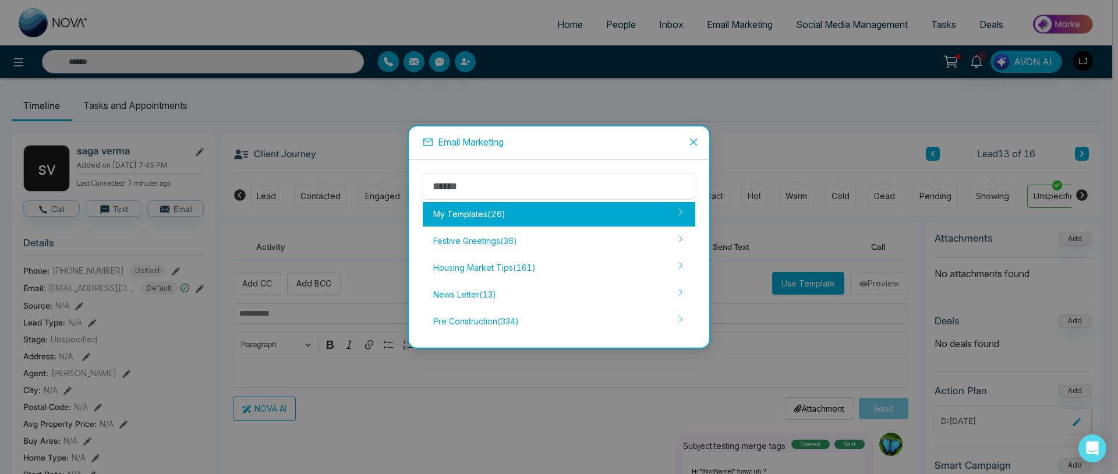
click at [568, 205] on div "My Templates ( 26 )" at bounding box center [559, 214] width 272 height 24
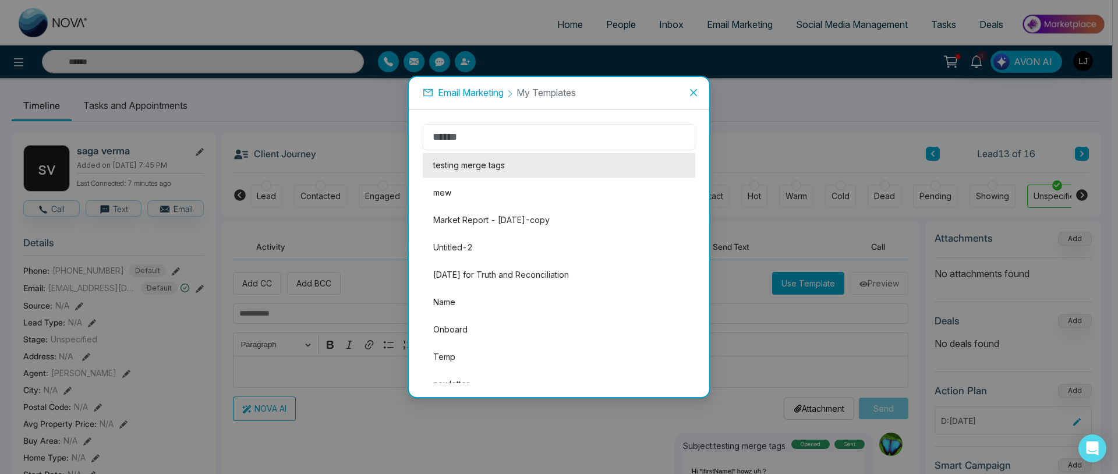
click at [496, 161] on li "testing merge tags" at bounding box center [559, 165] width 272 height 24
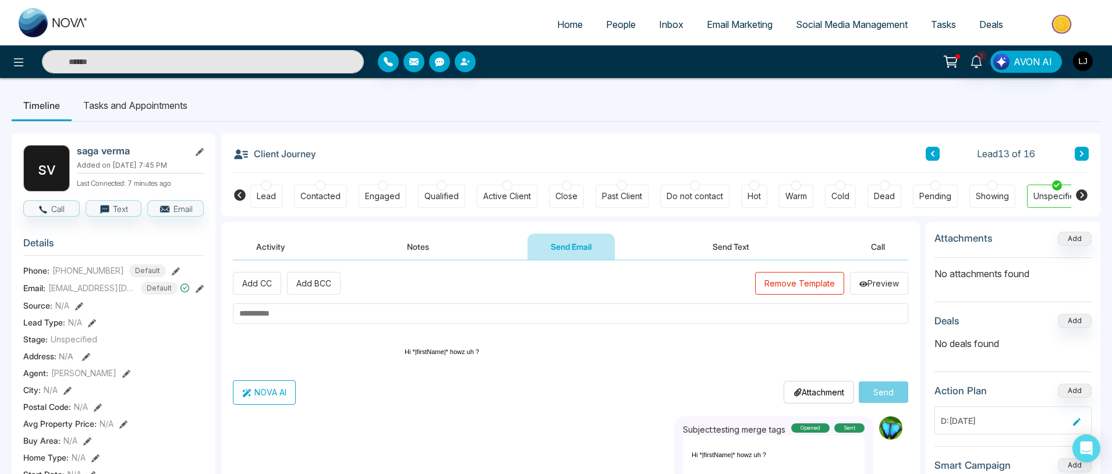
click at [449, 322] on input "text" at bounding box center [570, 313] width 675 height 20
type input "**********"
click at [864, 398] on button "Send" at bounding box center [883, 392] width 49 height 22
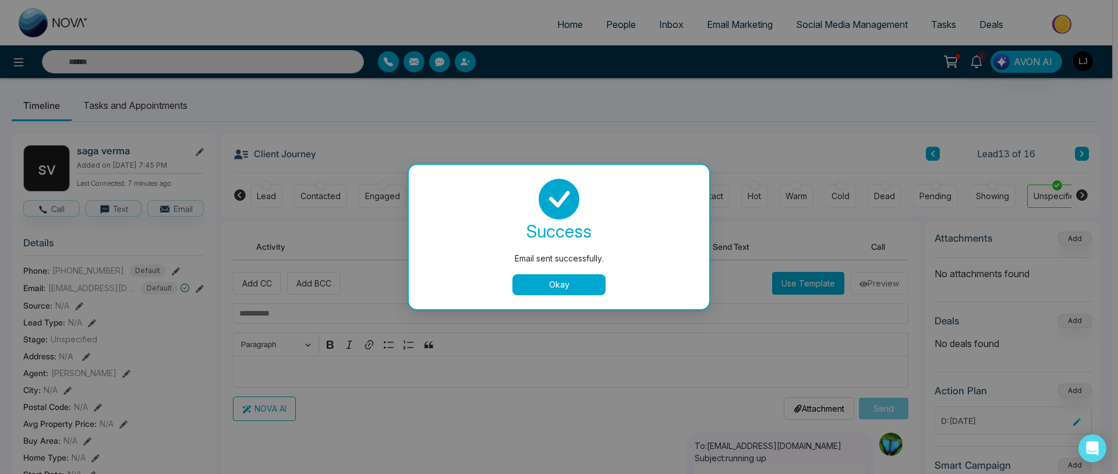
click at [591, 290] on button "Okay" at bounding box center [558, 284] width 93 height 21
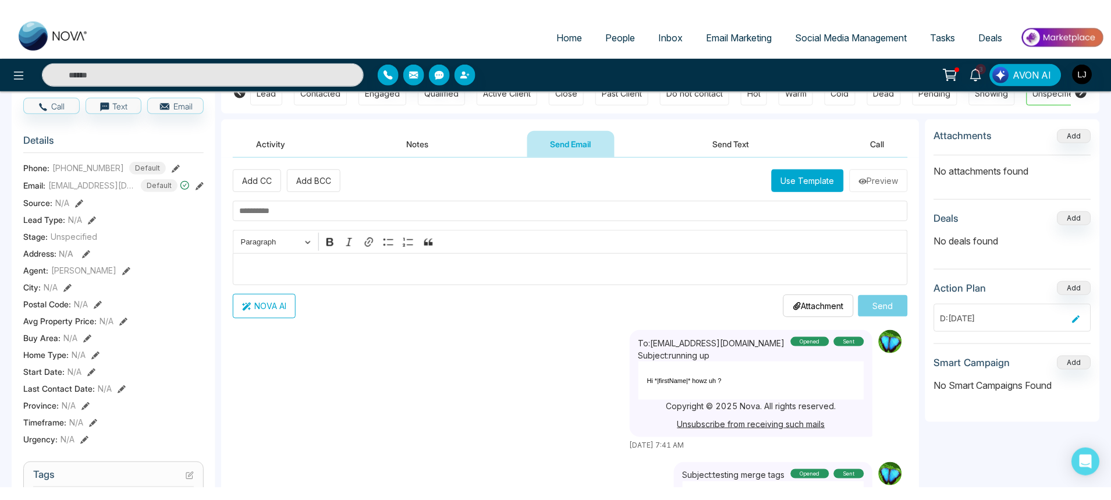
scroll to position [104, 0]
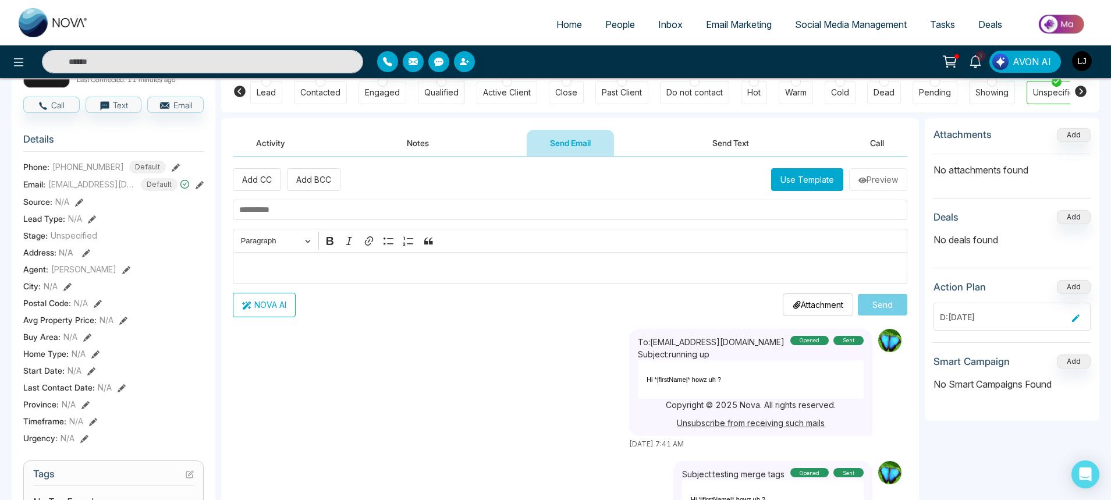
click at [812, 184] on button "Use Template" at bounding box center [807, 179] width 72 height 23
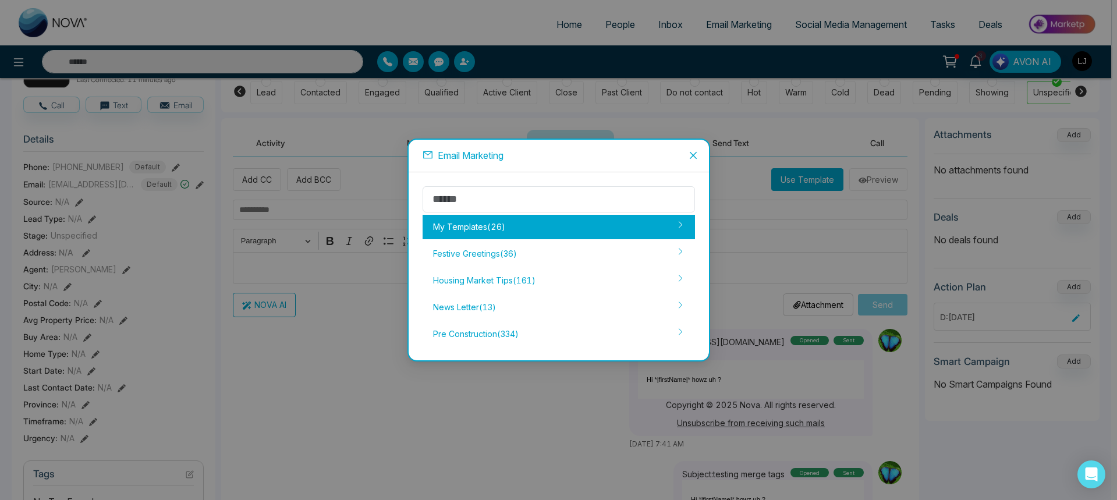
click at [503, 233] on div "My Templates ( 26 )" at bounding box center [559, 227] width 272 height 24
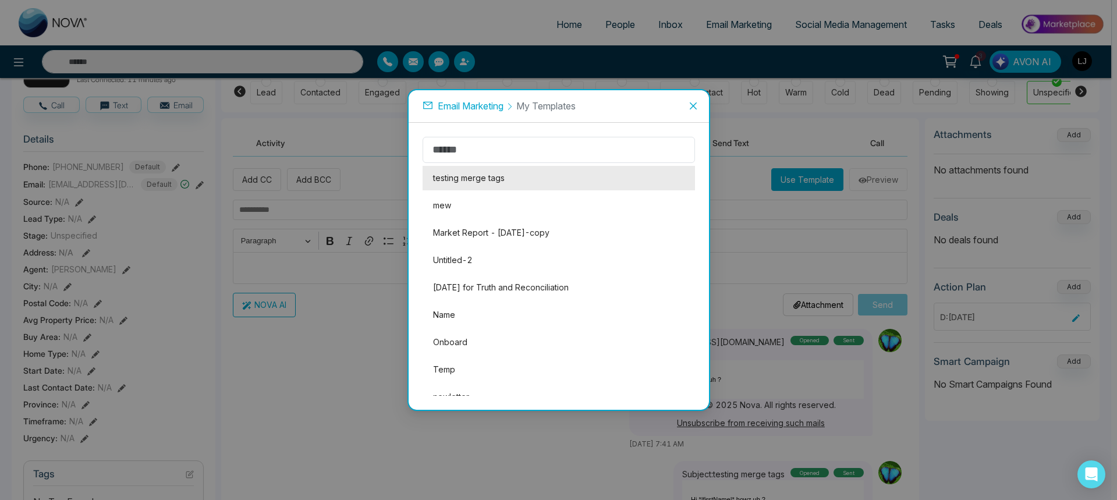
click at [492, 183] on li "testing merge tags" at bounding box center [559, 178] width 272 height 24
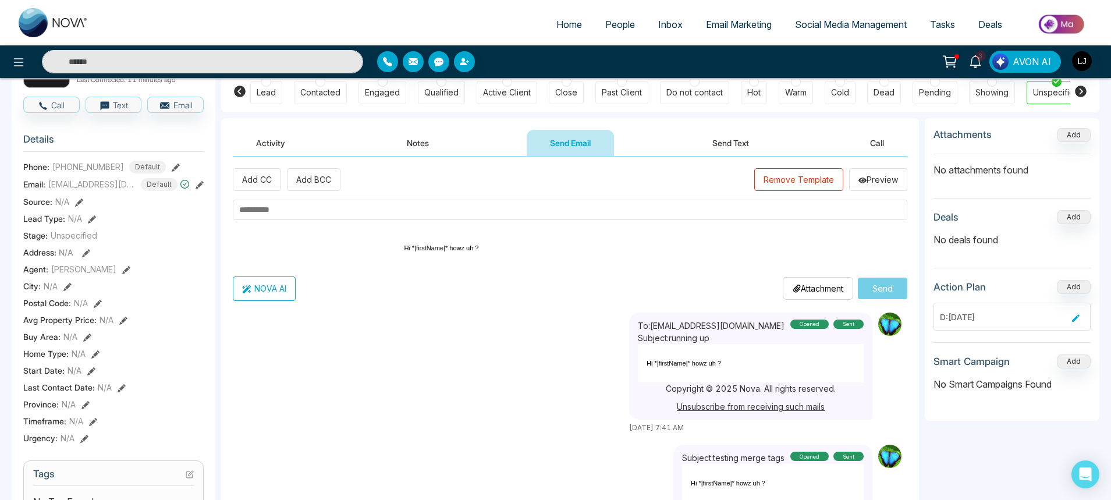
click at [392, 207] on input "text" at bounding box center [570, 210] width 675 height 20
type input "**********"
click at [886, 284] on button "Send" at bounding box center [882, 289] width 49 height 22
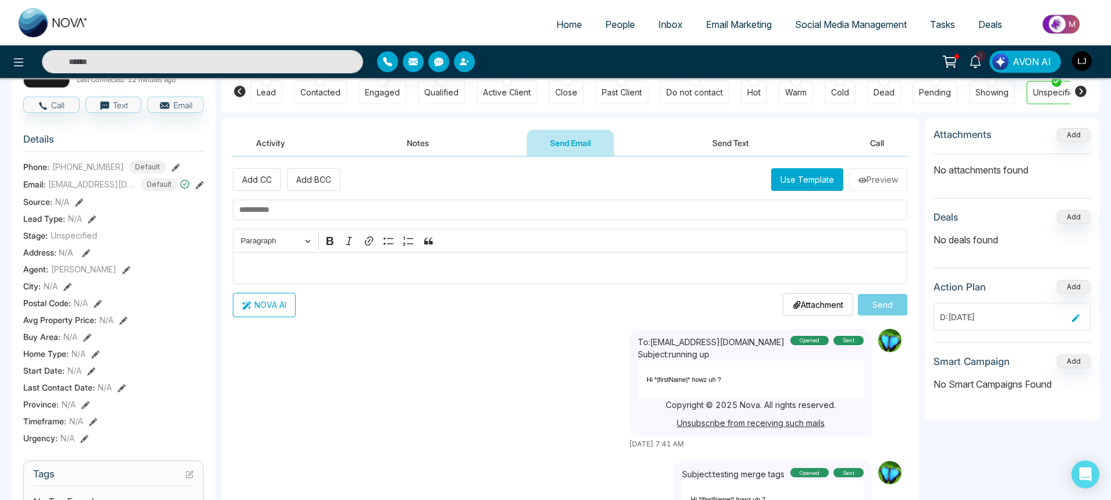
click at [561, 297] on div "NOVA AI Attachment Choose File Send" at bounding box center [570, 305] width 675 height 24
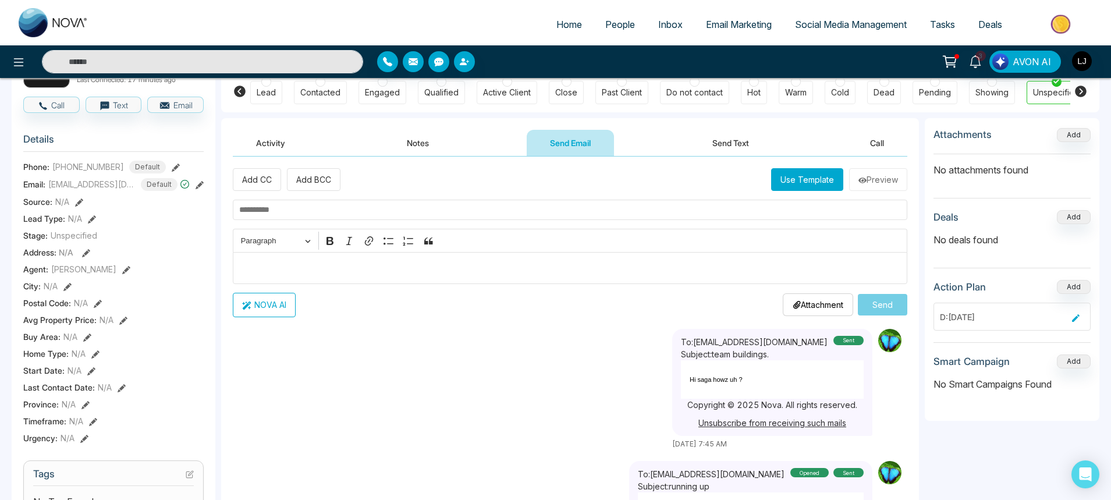
click at [794, 182] on button "Use Template" at bounding box center [807, 179] width 72 height 23
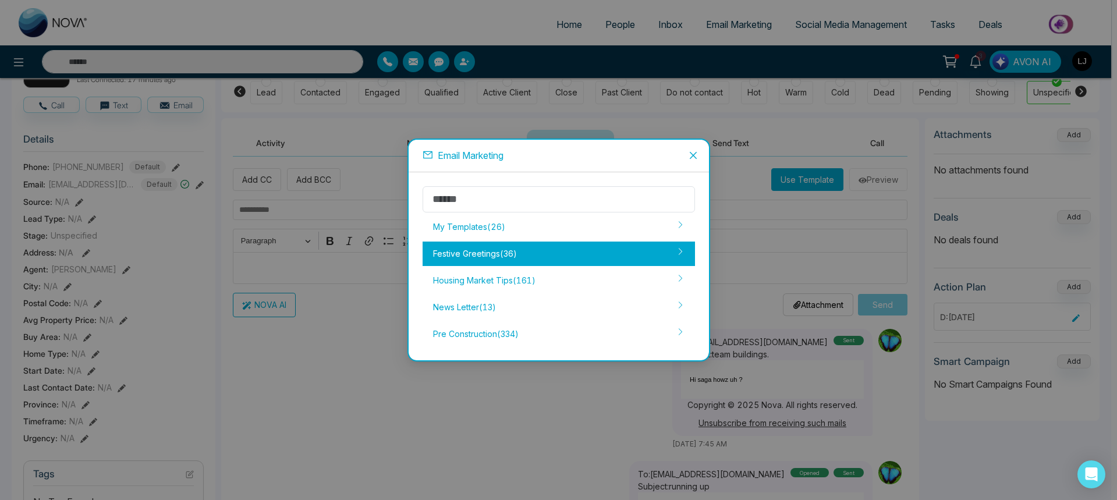
click at [503, 257] on div "Festive Greetings ( 36 )" at bounding box center [559, 254] width 272 height 24
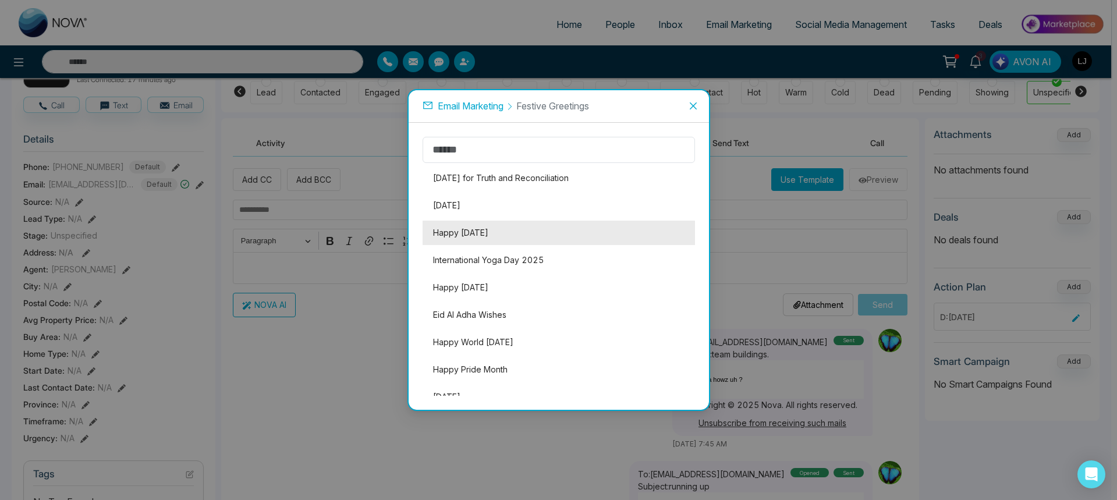
click at [488, 236] on li "Happy [DATE]" at bounding box center [559, 233] width 272 height 24
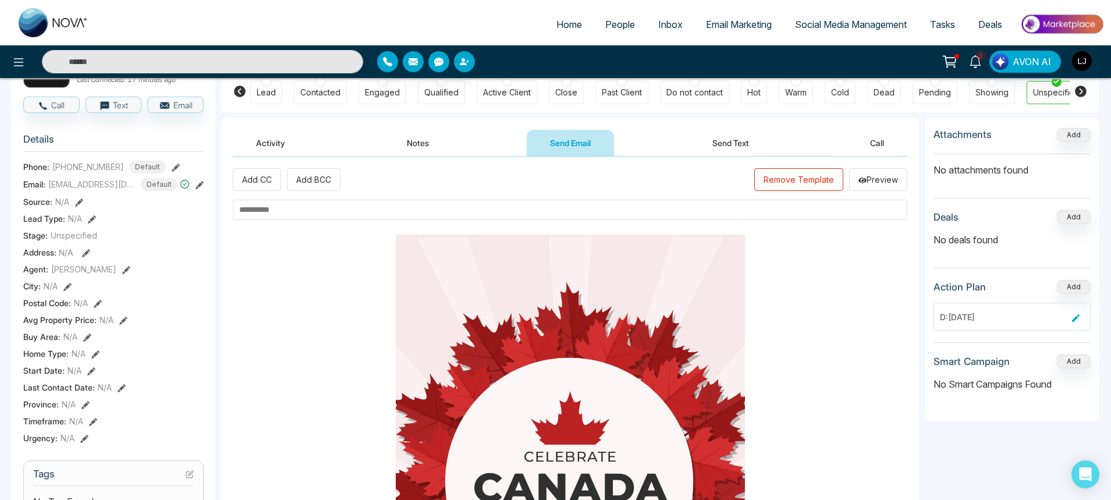
click at [681, 205] on input "text" at bounding box center [570, 210] width 675 height 20
type input "**********"
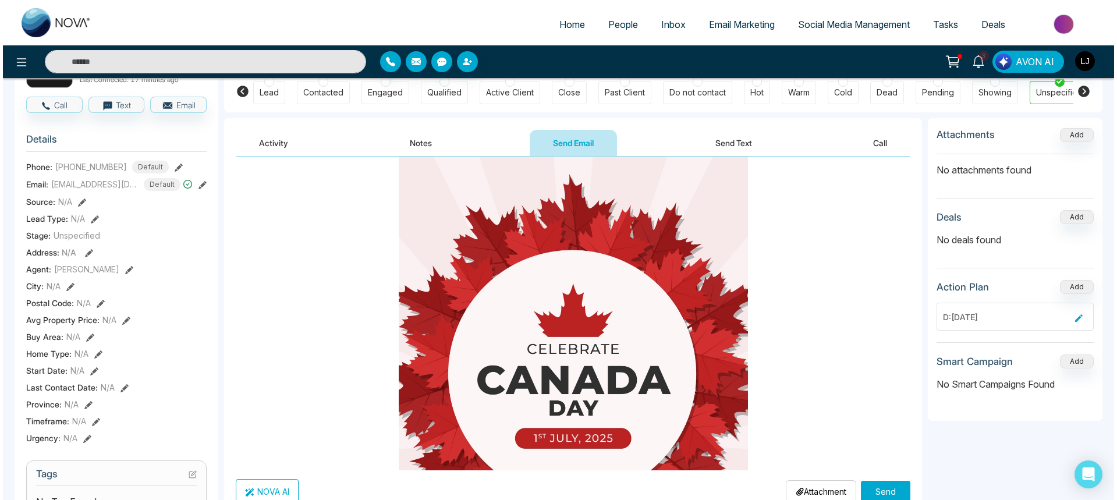
scroll to position [131, 0]
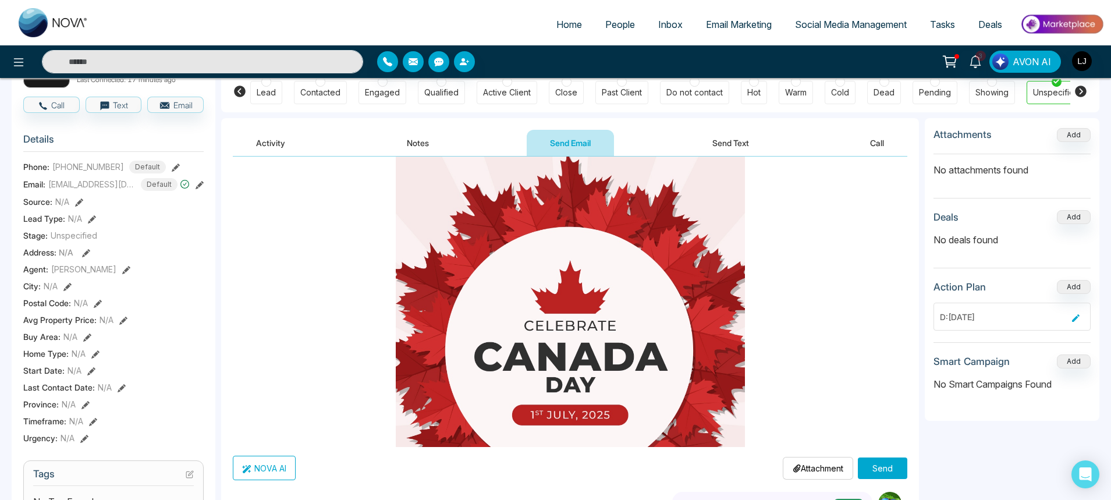
click at [881, 473] on button "Send" at bounding box center [882, 468] width 49 height 22
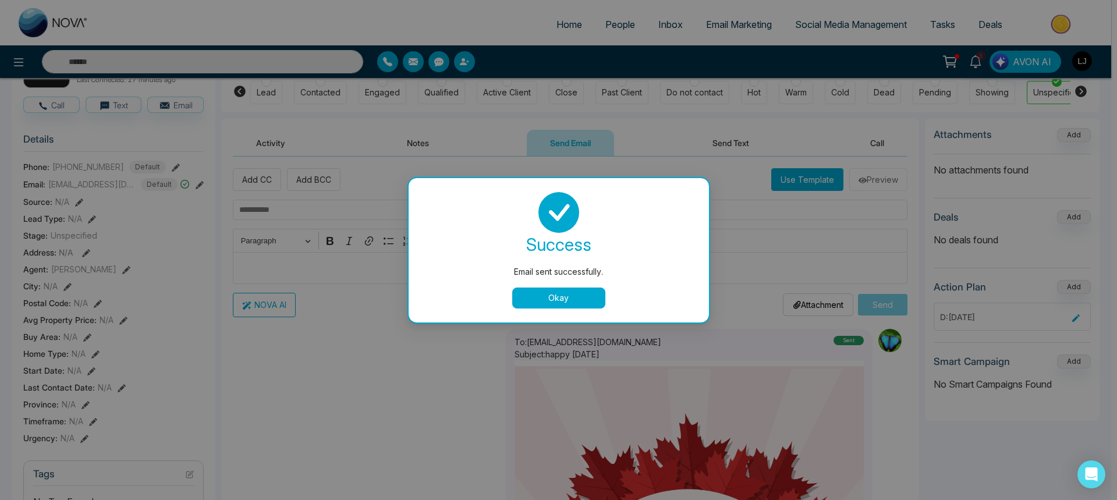
click at [554, 305] on button "Okay" at bounding box center [558, 298] width 93 height 21
